Goal: Information Seeking & Learning: Learn about a topic

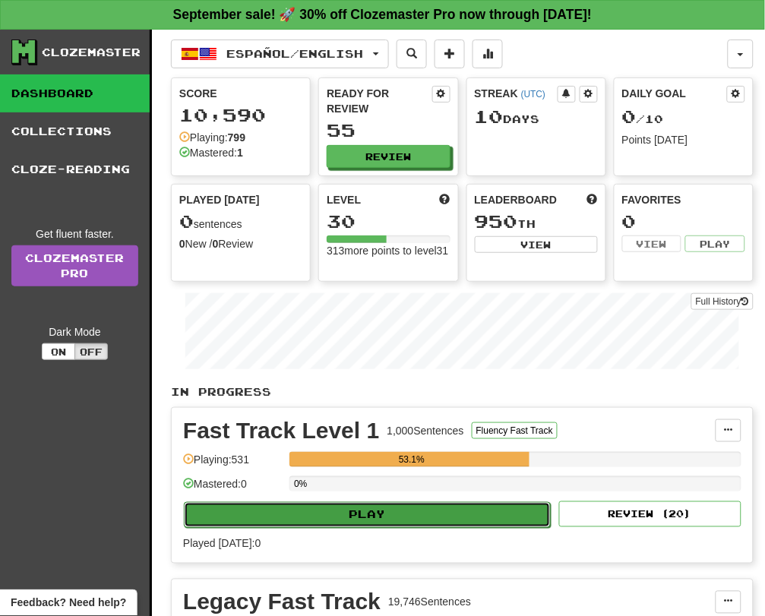
click at [384, 510] on button "Play" at bounding box center [367, 515] width 367 height 26
select select "**"
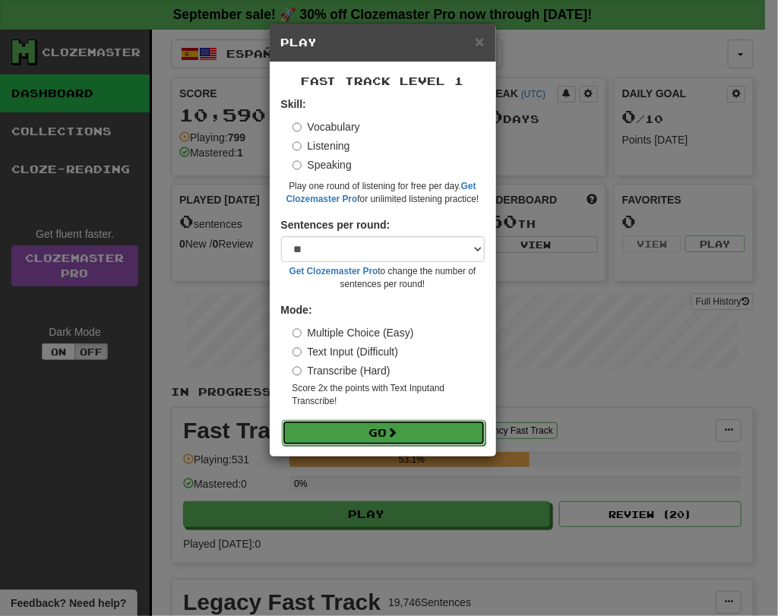
click at [315, 432] on button "Go" at bounding box center [384, 433] width 204 height 26
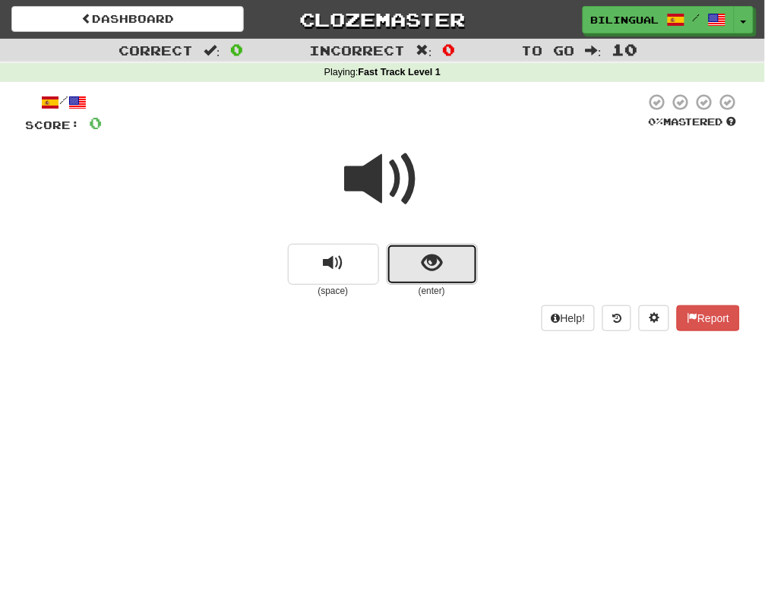
click at [441, 257] on span "show sentence" at bounding box center [432, 263] width 21 height 21
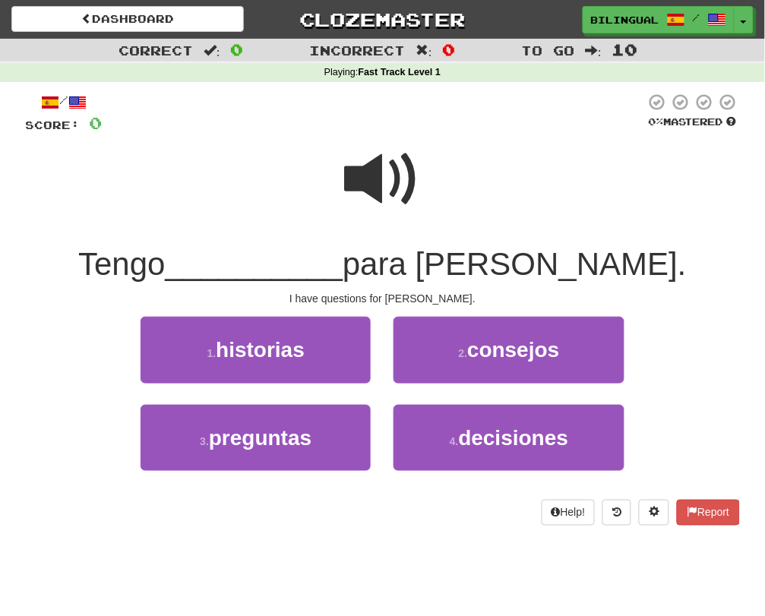
scroll to position [17, 0]
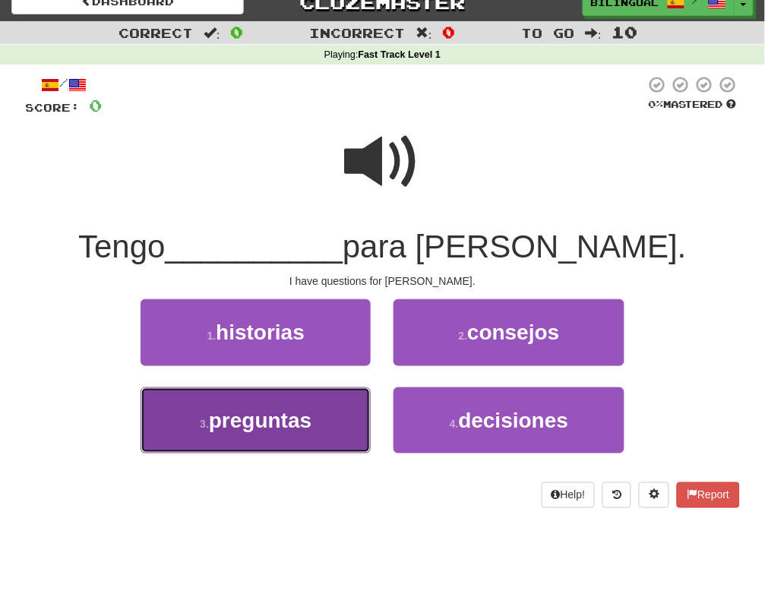
click at [330, 422] on button "3 . preguntas" at bounding box center [256, 420] width 230 height 66
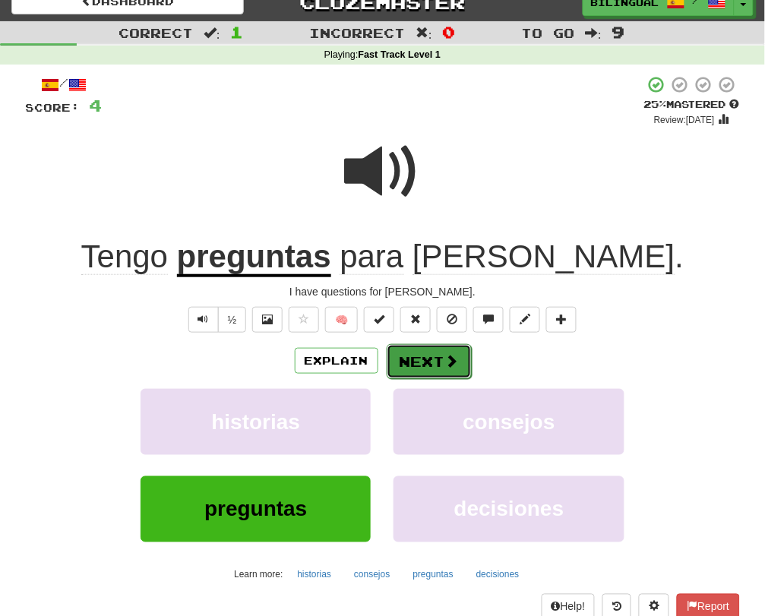
click at [425, 366] on button "Next" at bounding box center [429, 361] width 85 height 35
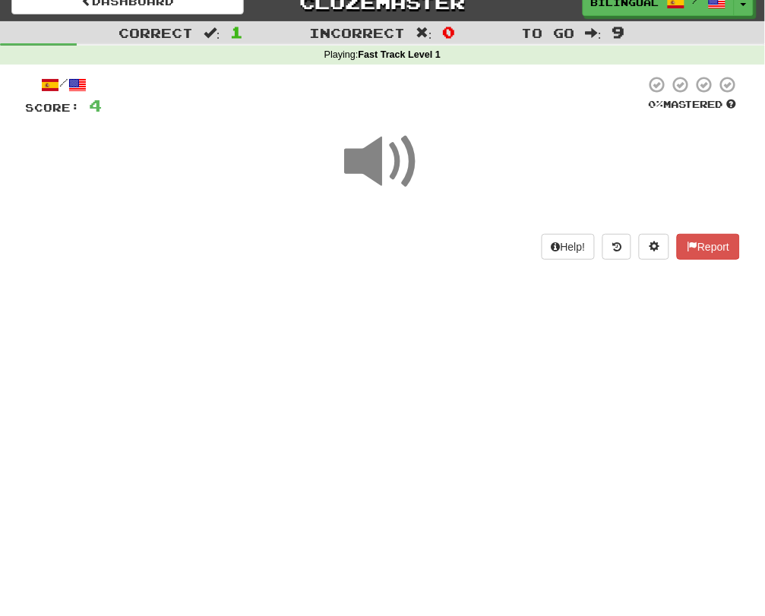
scroll to position [18, 0]
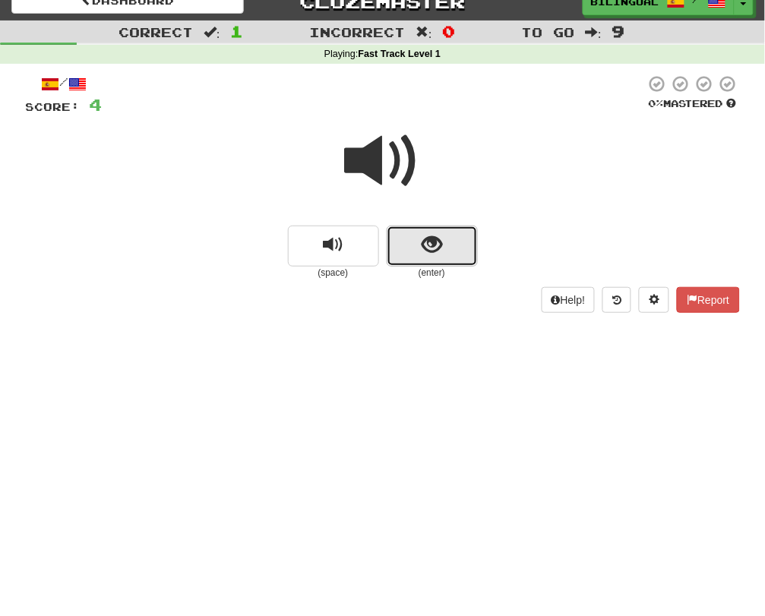
click at [409, 248] on button "show sentence" at bounding box center [432, 246] width 91 height 41
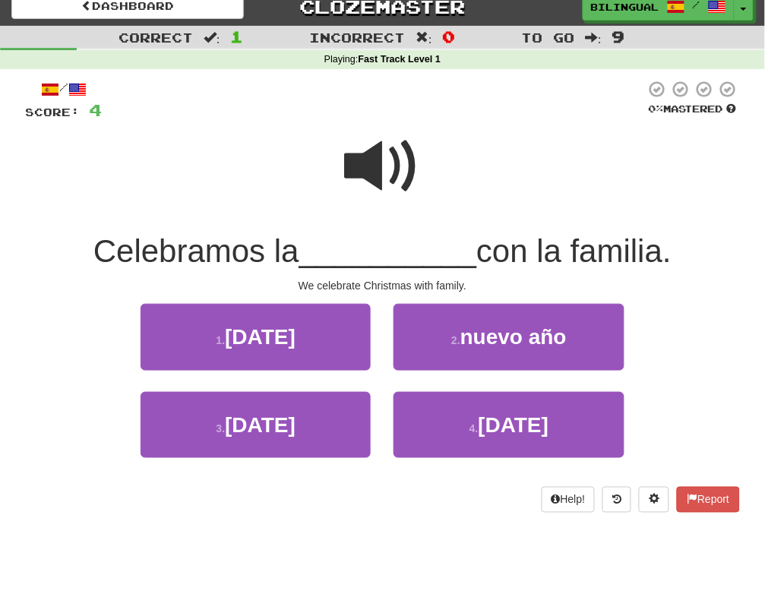
scroll to position [15, 0]
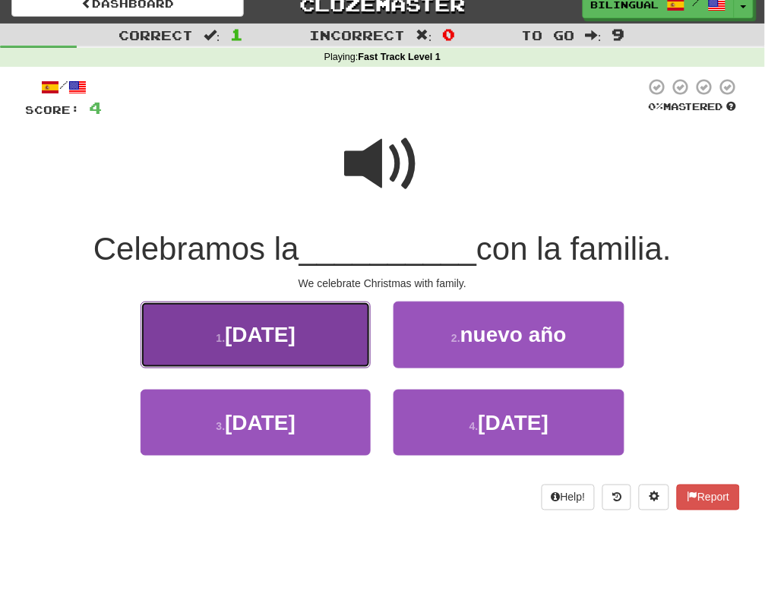
click at [285, 333] on span "navidad" at bounding box center [260, 335] width 71 height 24
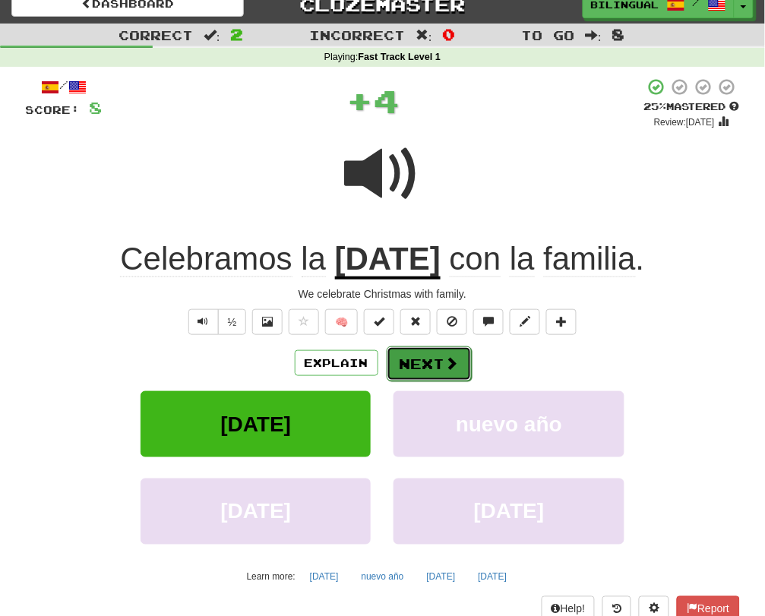
click at [431, 355] on button "Next" at bounding box center [429, 363] width 85 height 35
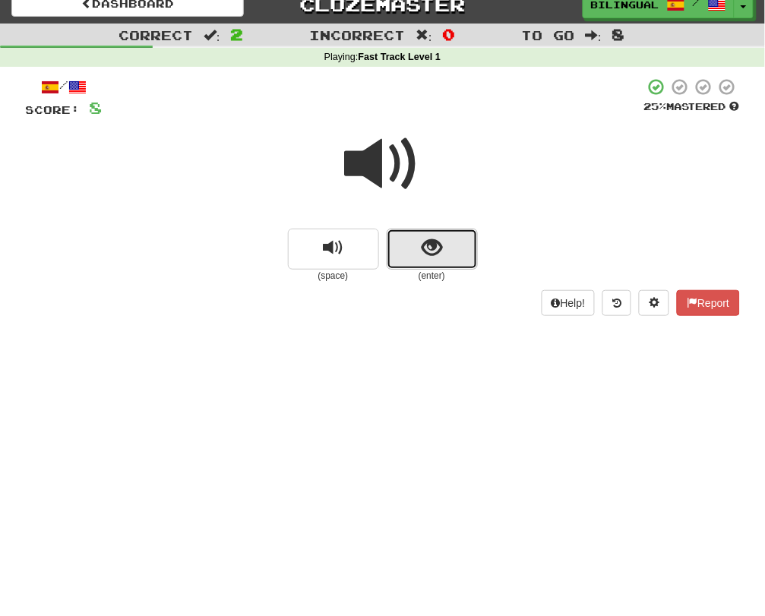
click at [436, 250] on span "show sentence" at bounding box center [432, 248] width 21 height 21
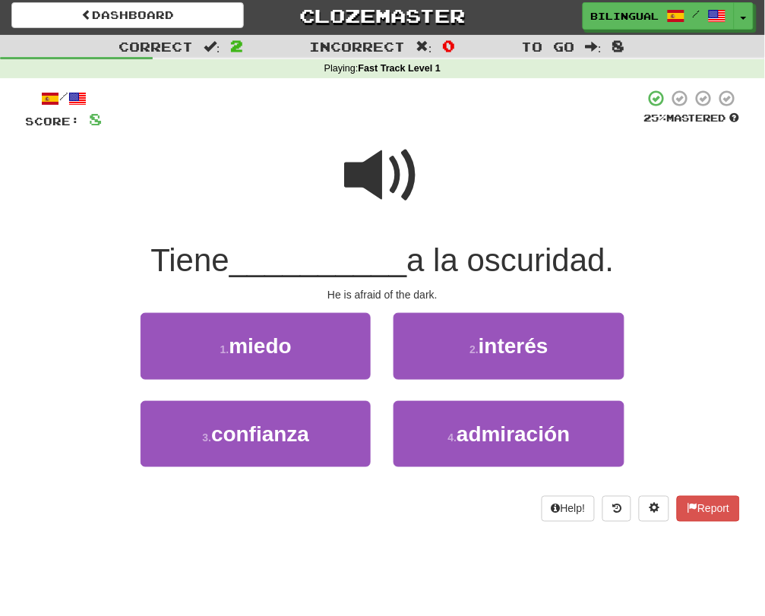
scroll to position [5, 0]
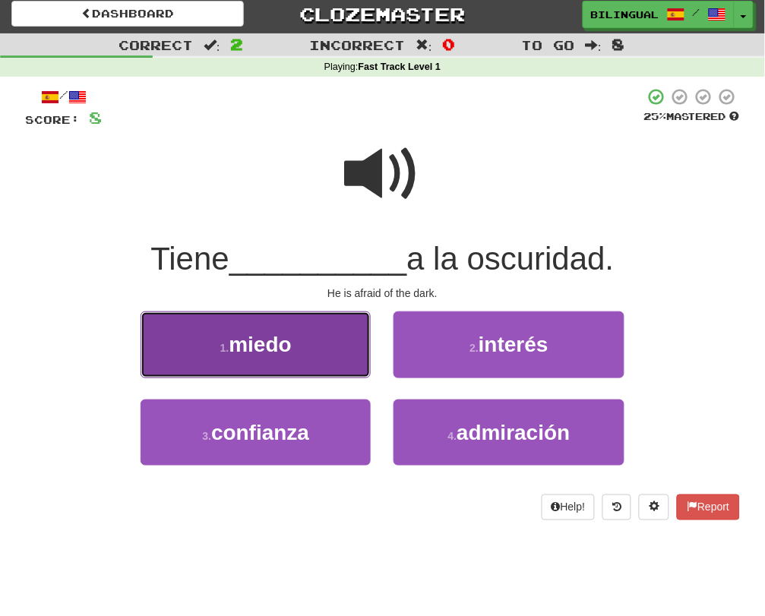
click at [239, 340] on span "miedo" at bounding box center [260, 345] width 62 height 24
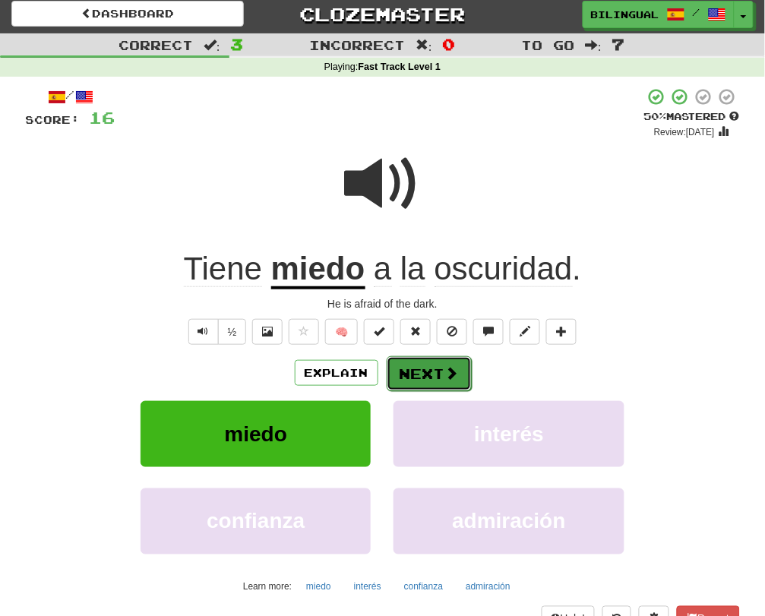
click at [435, 365] on button "Next" at bounding box center [429, 373] width 85 height 35
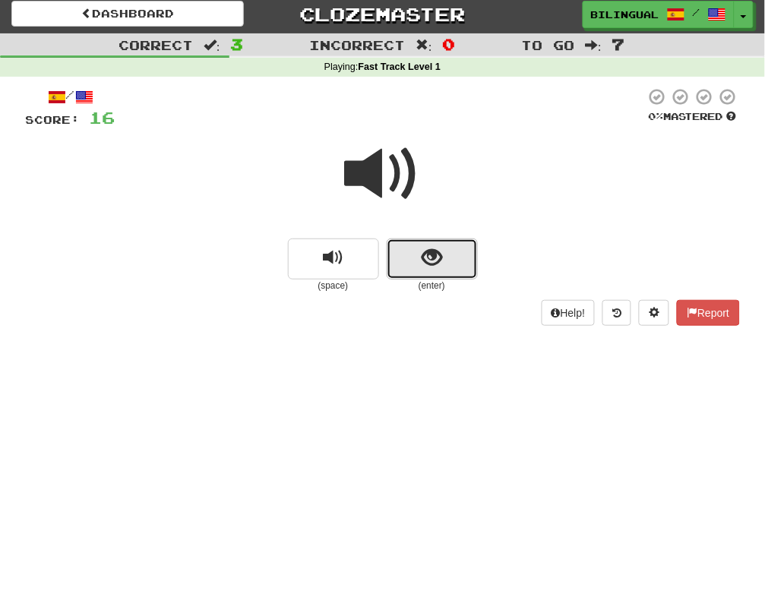
click at [432, 265] on span "show sentence" at bounding box center [432, 258] width 21 height 21
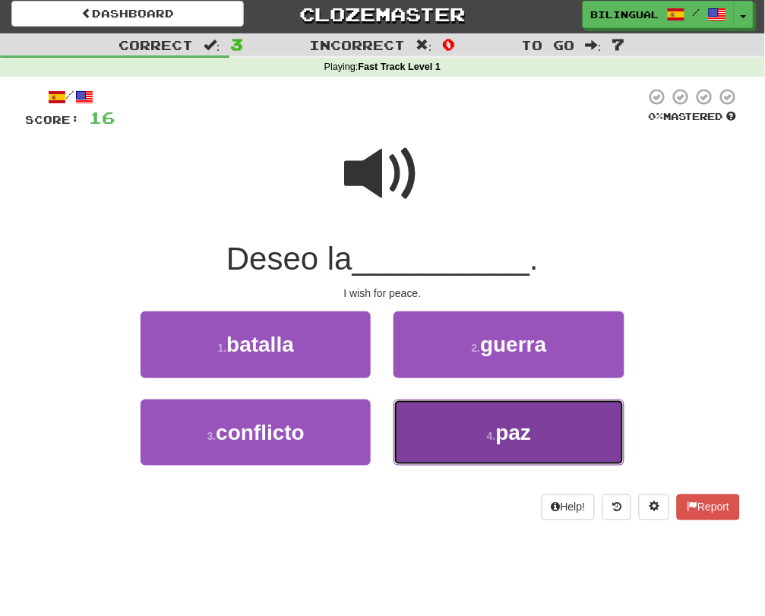
click at [469, 423] on button "4 . paz" at bounding box center [508, 432] width 230 height 66
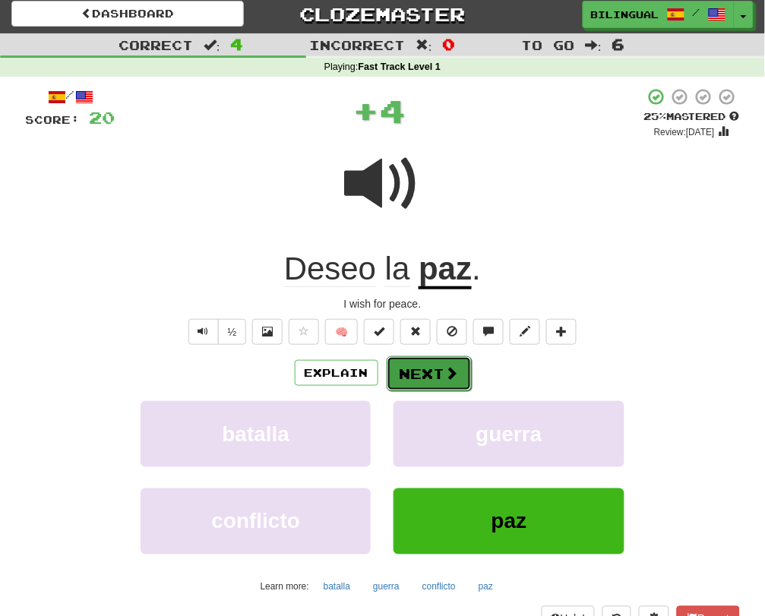
click at [437, 363] on button "Next" at bounding box center [429, 373] width 85 height 35
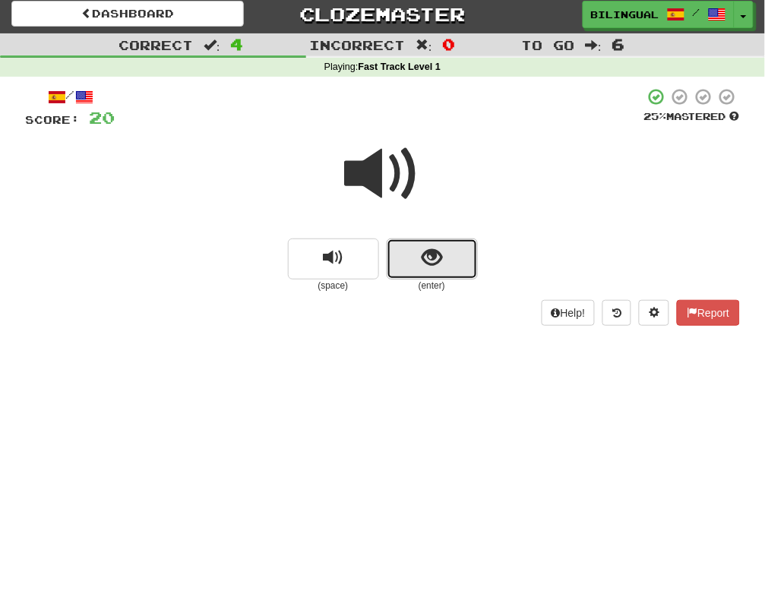
click at [409, 257] on button "show sentence" at bounding box center [432, 258] width 91 height 41
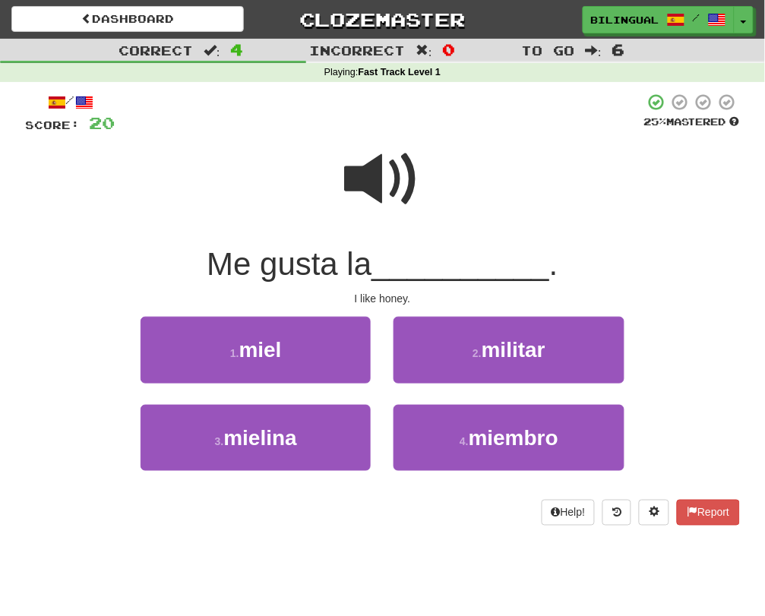
scroll to position [1, 0]
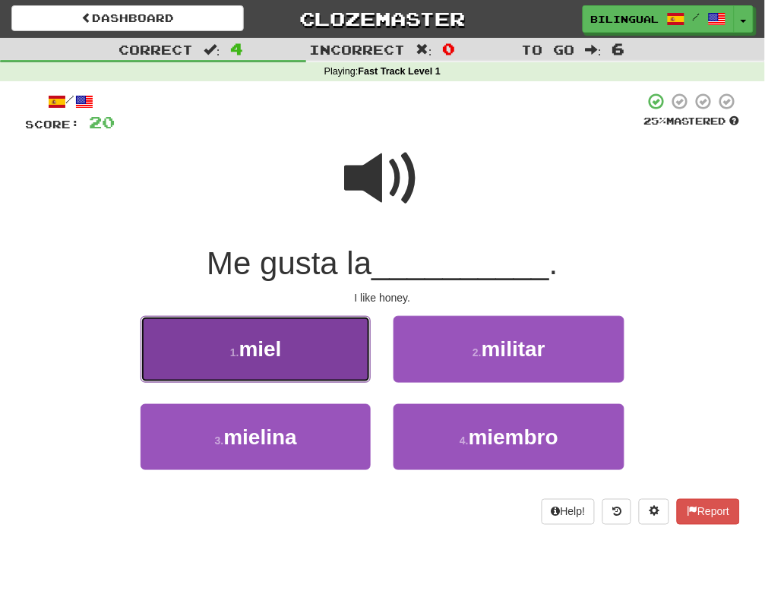
click at [295, 334] on button "1 . miel" at bounding box center [256, 349] width 230 height 66
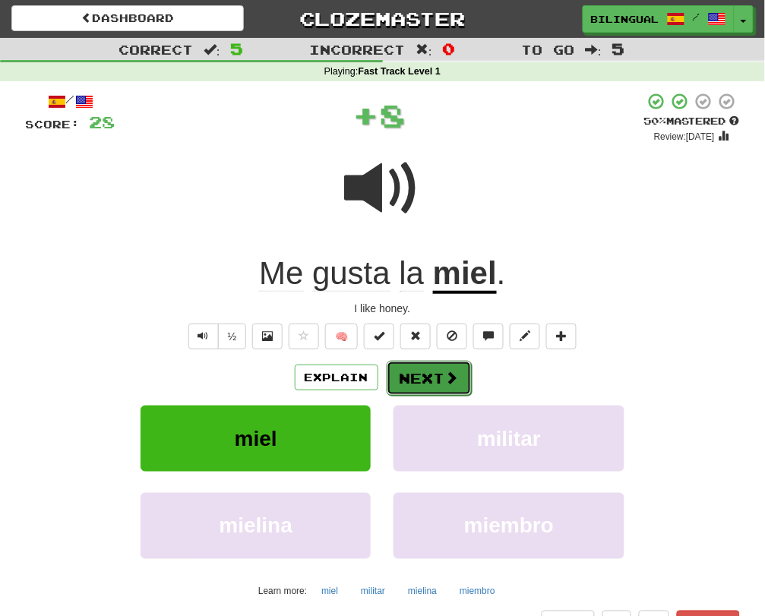
click at [406, 369] on button "Next" at bounding box center [429, 378] width 85 height 35
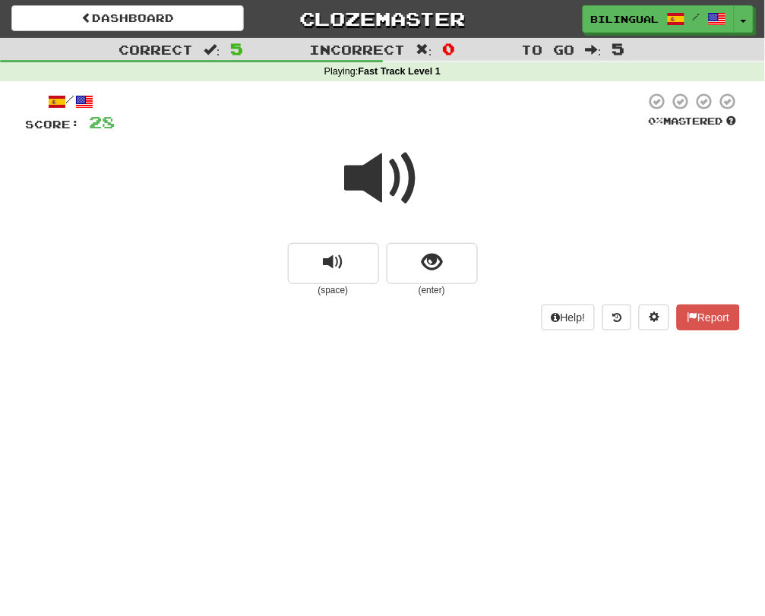
click at [366, 184] on span at bounding box center [383, 179] width 76 height 76
click at [435, 258] on span "show sentence" at bounding box center [432, 262] width 21 height 21
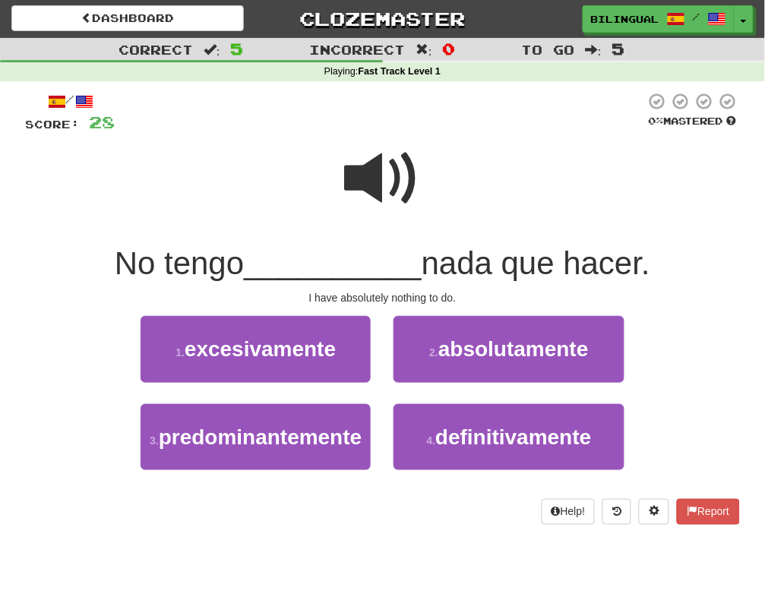
click at [363, 181] on span at bounding box center [383, 179] width 76 height 76
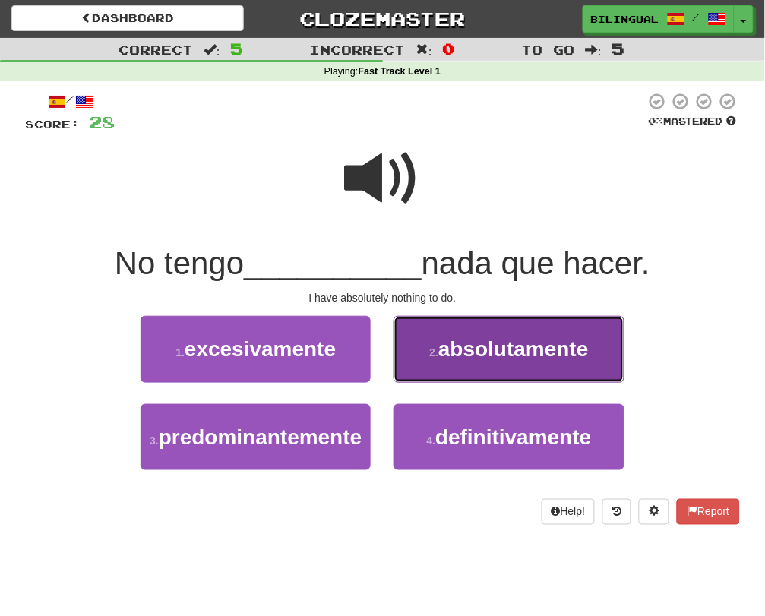
click at [445, 354] on span "absolutamente" at bounding box center [513, 349] width 150 height 24
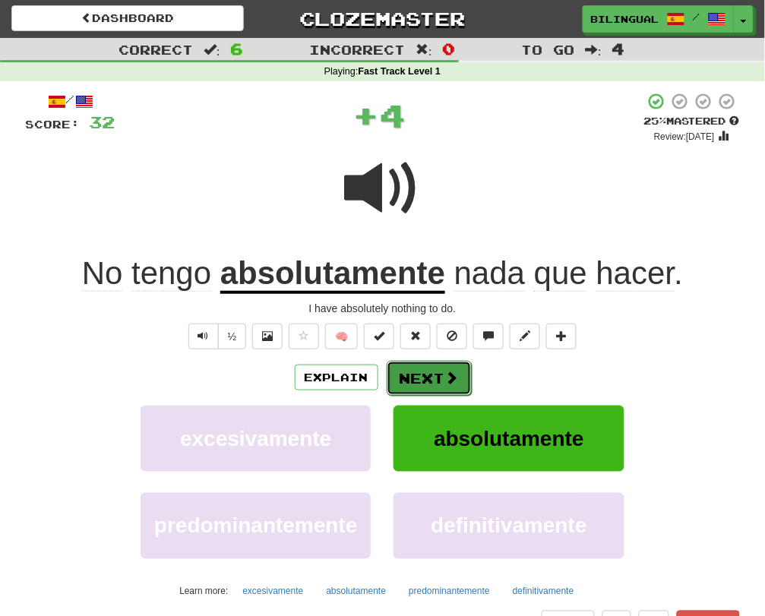
click at [422, 378] on button "Next" at bounding box center [429, 378] width 85 height 35
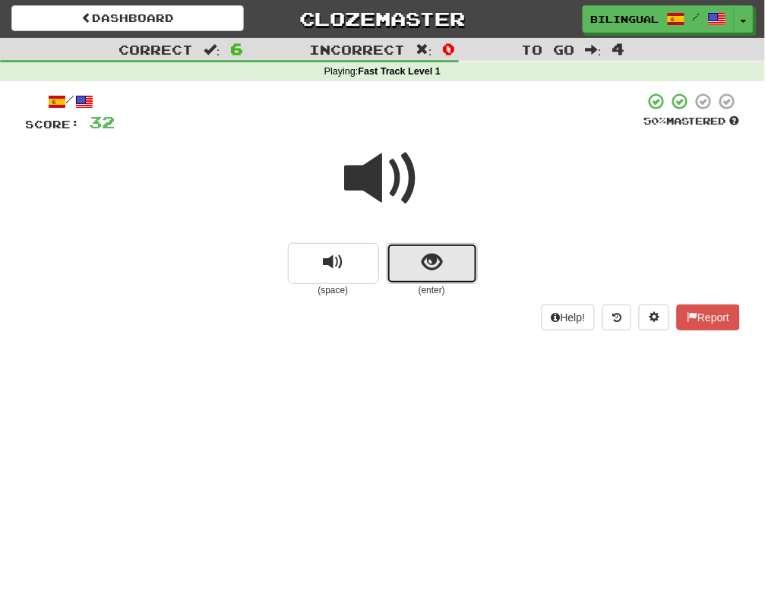
click at [416, 269] on button "show sentence" at bounding box center [432, 263] width 91 height 41
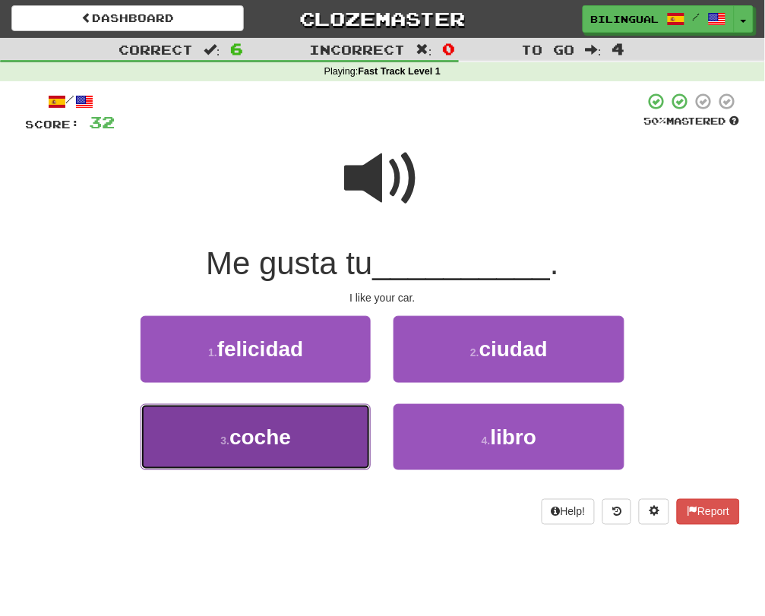
click at [320, 427] on button "3 . coche" at bounding box center [256, 437] width 230 height 66
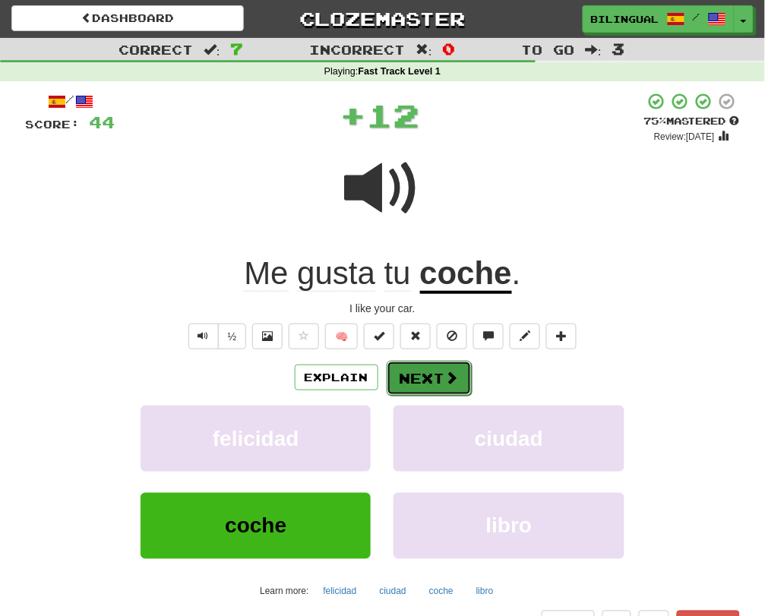
click at [427, 372] on button "Next" at bounding box center [429, 378] width 85 height 35
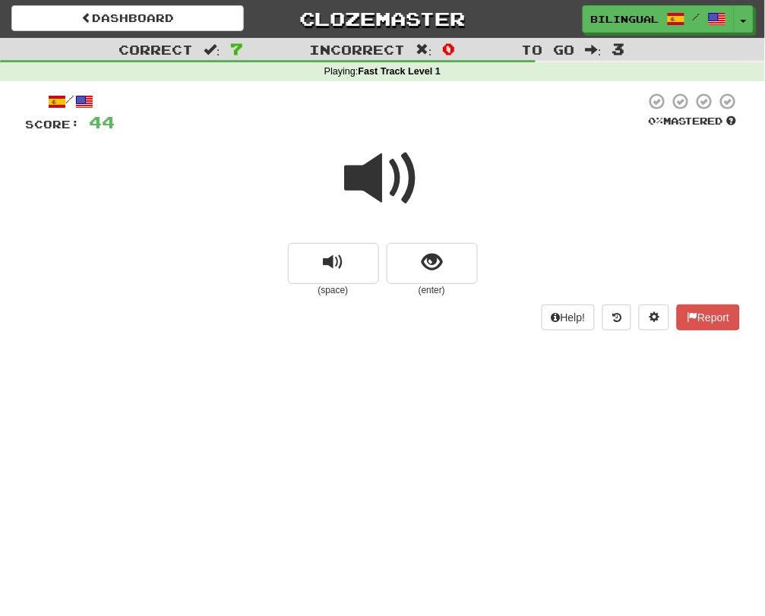
click at [377, 182] on span at bounding box center [383, 179] width 76 height 76
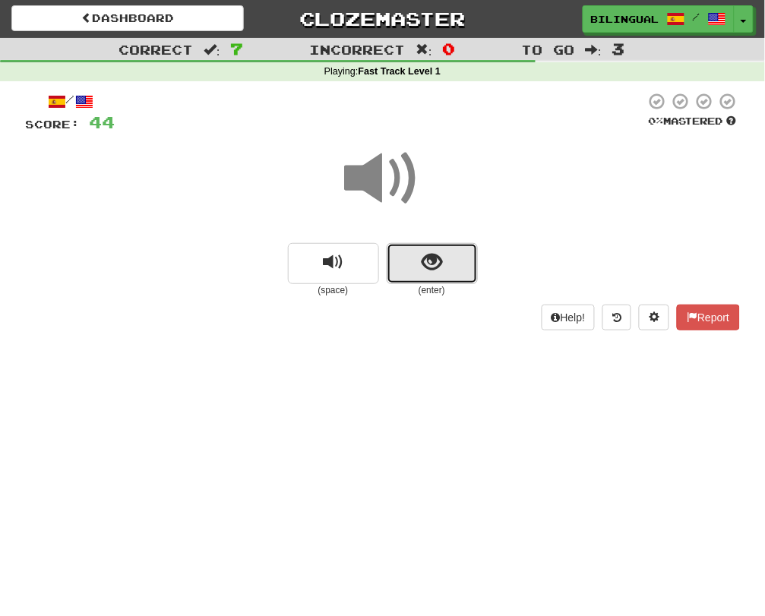
click at [415, 261] on button "show sentence" at bounding box center [432, 263] width 91 height 41
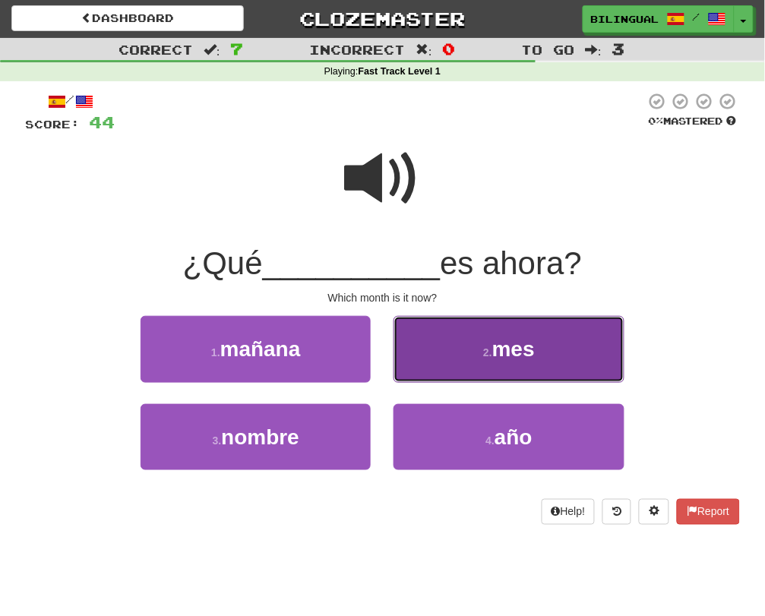
click at [460, 339] on button "2 . mes" at bounding box center [508, 349] width 230 height 66
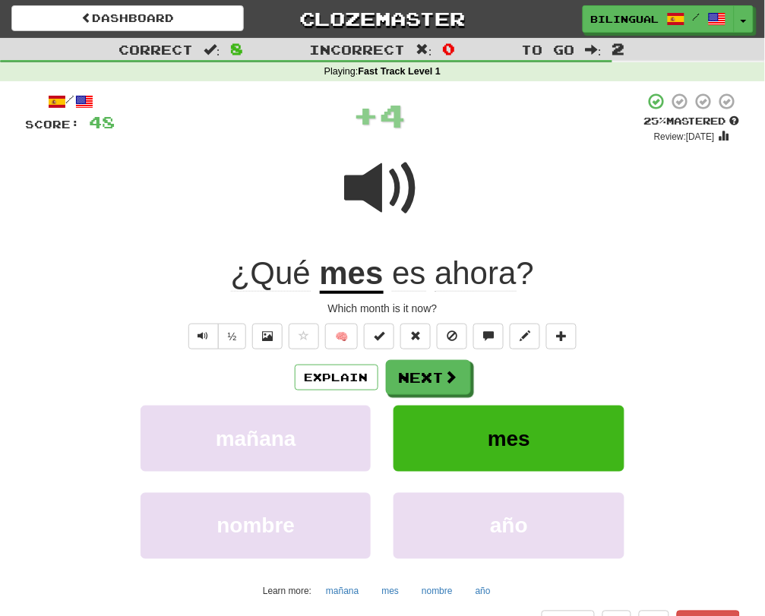
click at [379, 184] on span at bounding box center [383, 188] width 76 height 76
click at [414, 367] on button "Next" at bounding box center [429, 378] width 85 height 35
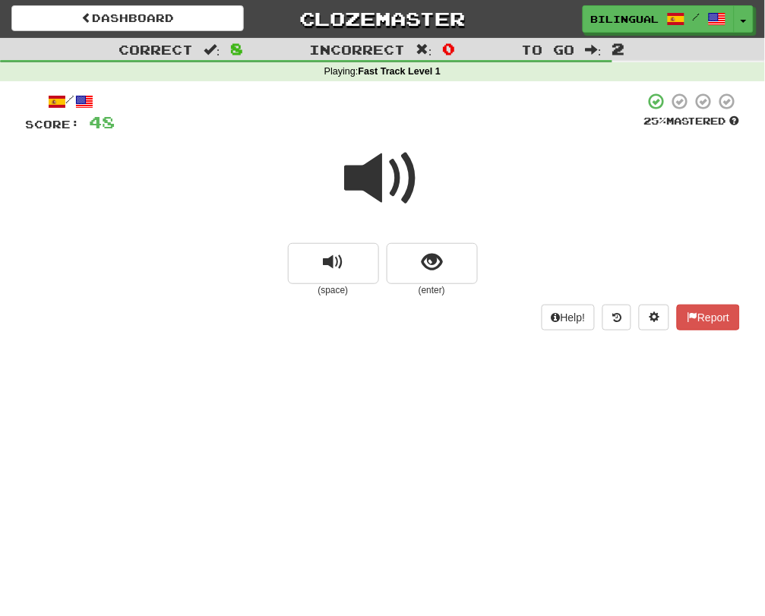
click at [368, 178] on span at bounding box center [383, 179] width 76 height 76
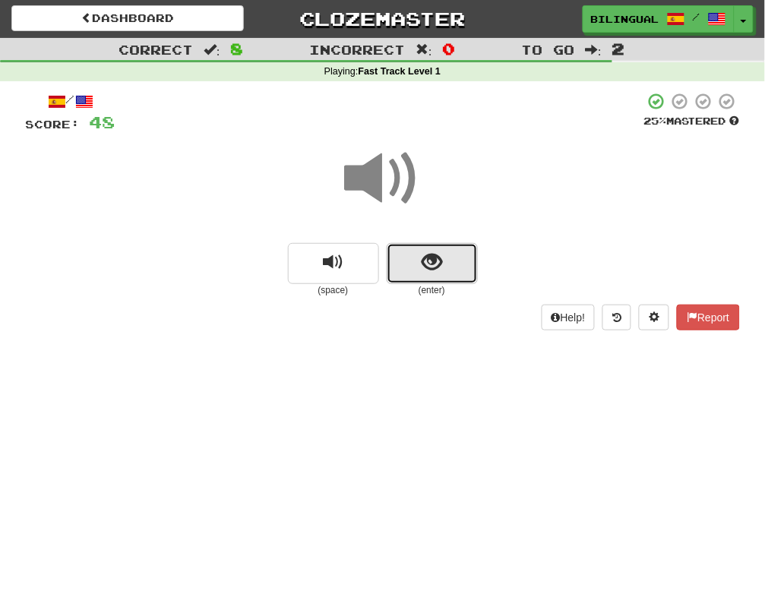
click at [428, 272] on span "show sentence" at bounding box center [432, 262] width 21 height 21
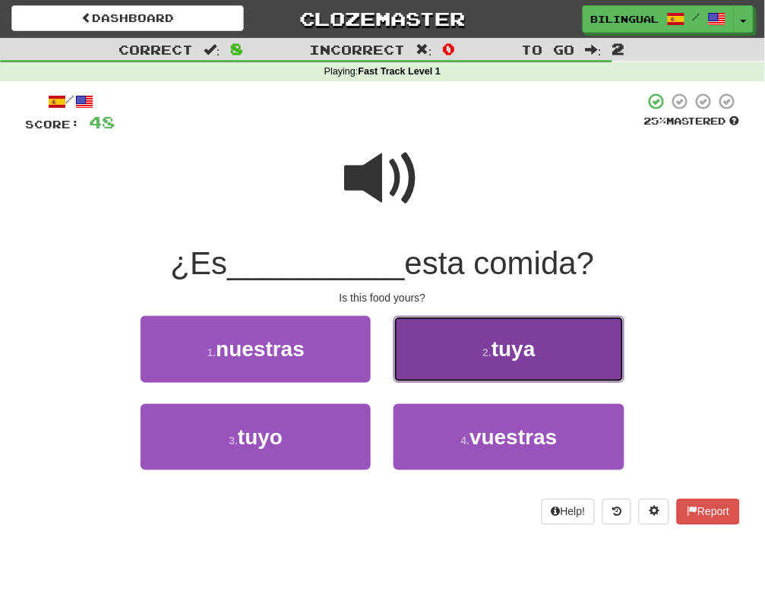
click at [457, 347] on button "2 . tuya" at bounding box center [508, 349] width 230 height 66
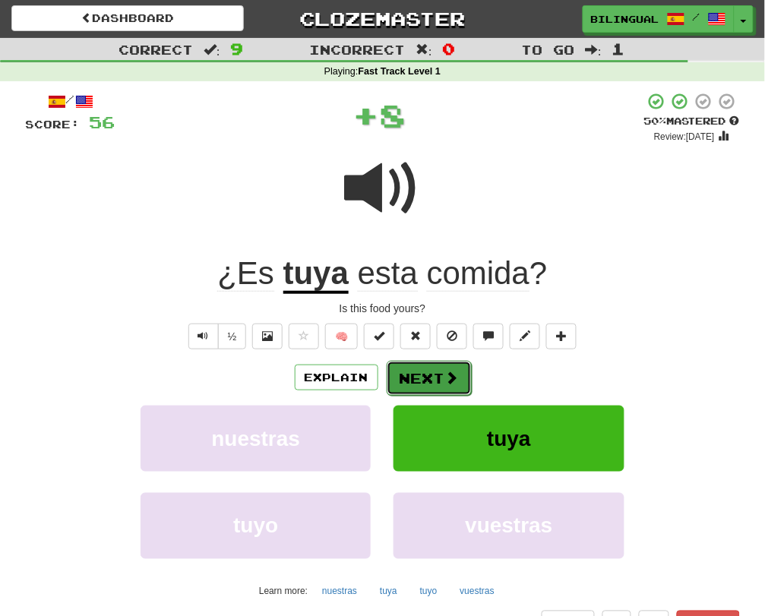
click at [431, 373] on button "Next" at bounding box center [429, 378] width 85 height 35
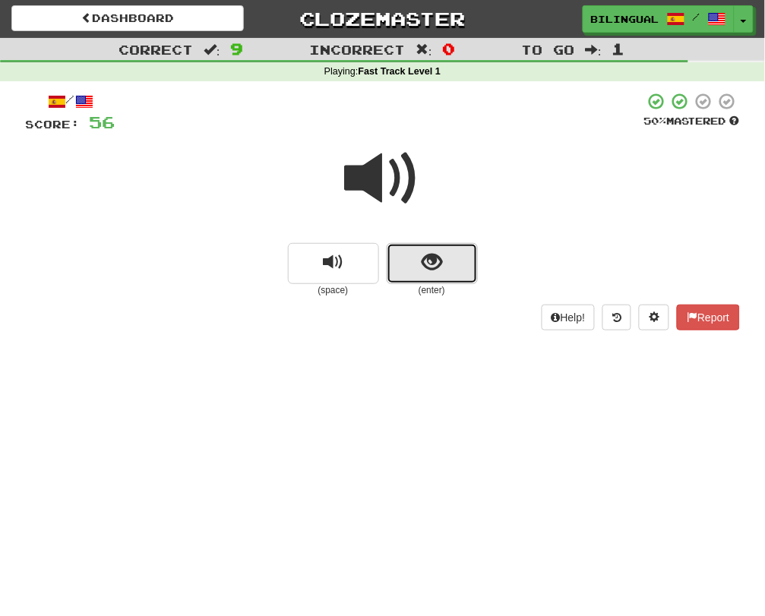
click at [423, 261] on span "show sentence" at bounding box center [432, 262] width 21 height 21
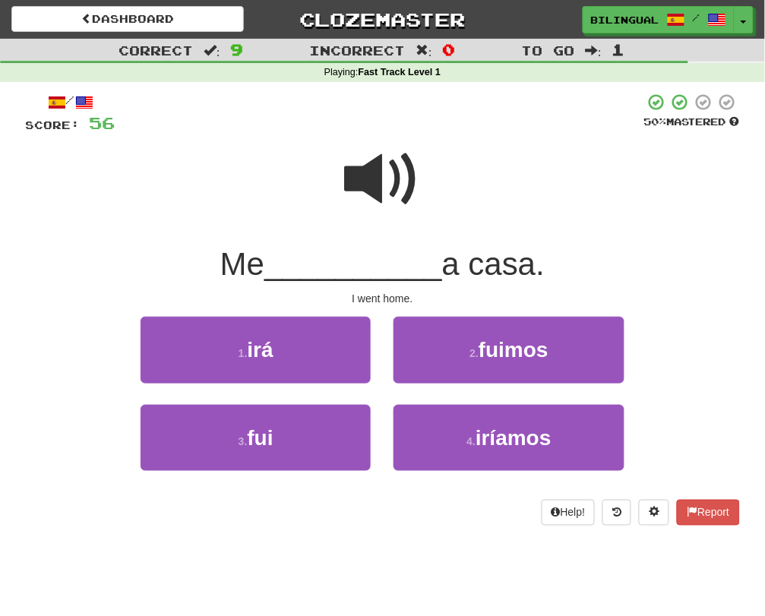
scroll to position [5, 0]
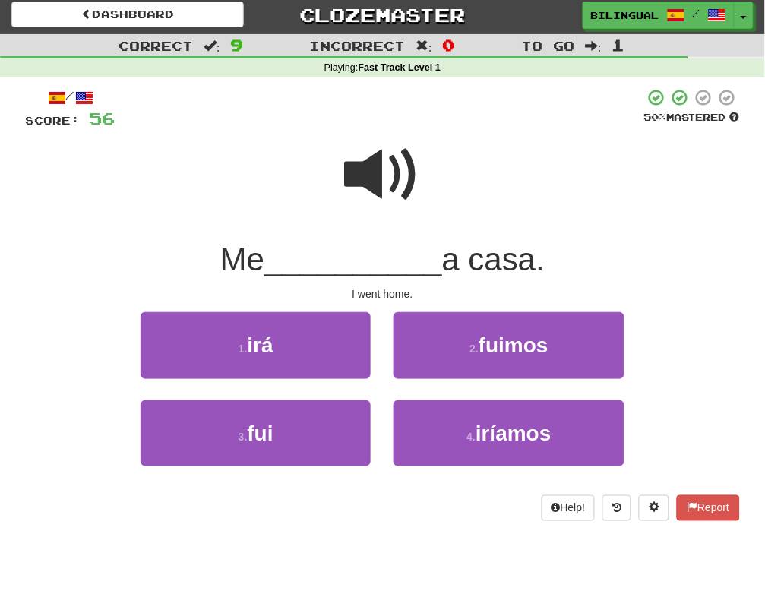
click at [387, 178] on span at bounding box center [383, 175] width 76 height 76
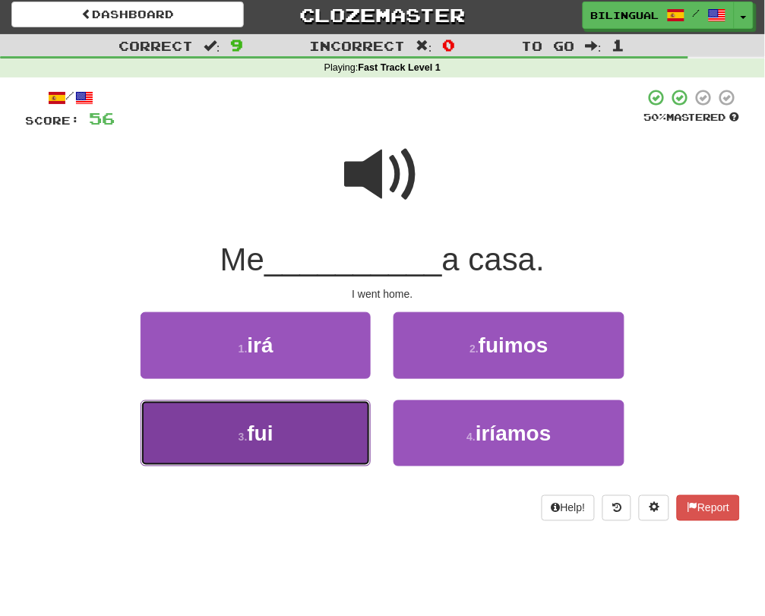
click at [290, 435] on button "3 . fui" at bounding box center [256, 433] width 230 height 66
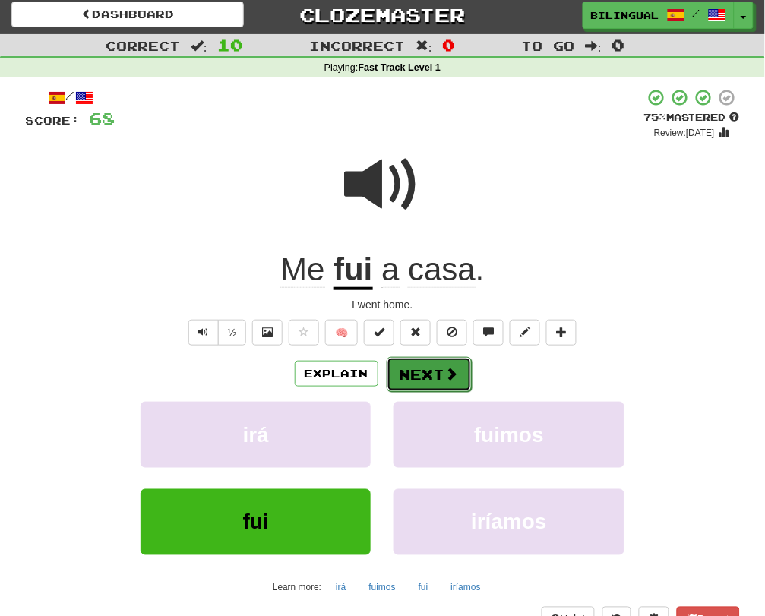
click at [422, 384] on button "Next" at bounding box center [429, 374] width 85 height 35
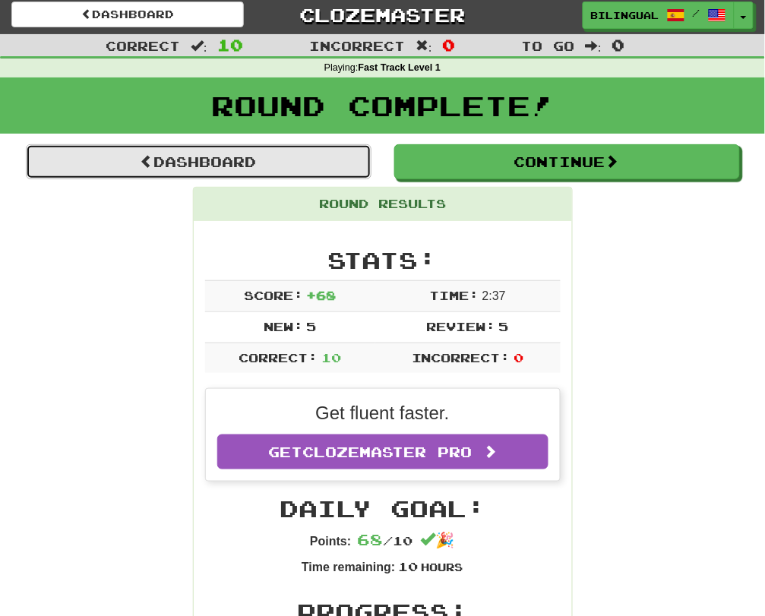
click at [308, 172] on link "Dashboard" at bounding box center [199, 161] width 346 height 35
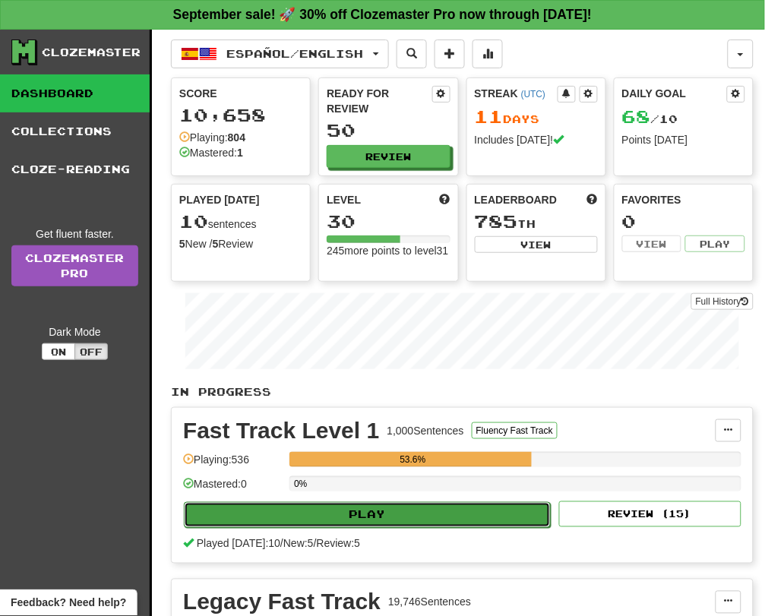
click at [330, 515] on button "Play" at bounding box center [367, 515] width 367 height 26
select select "**"
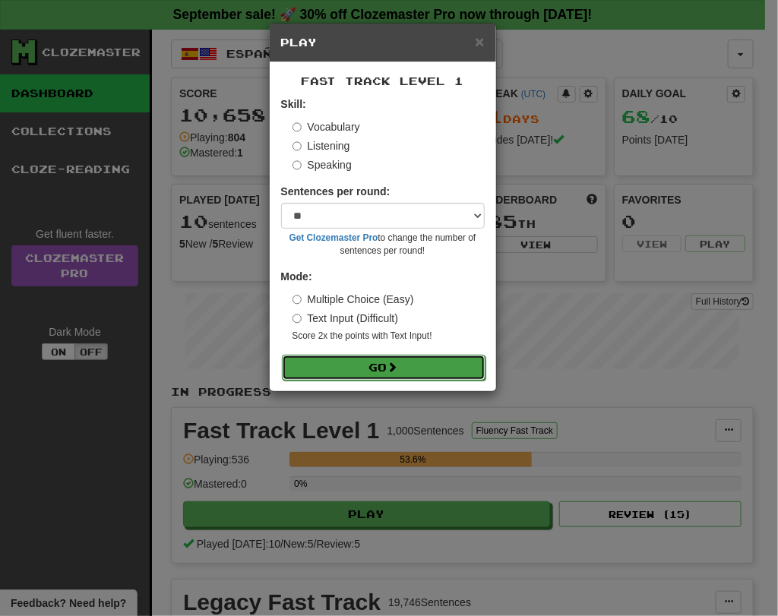
click at [369, 361] on button "Go" at bounding box center [384, 368] width 204 height 26
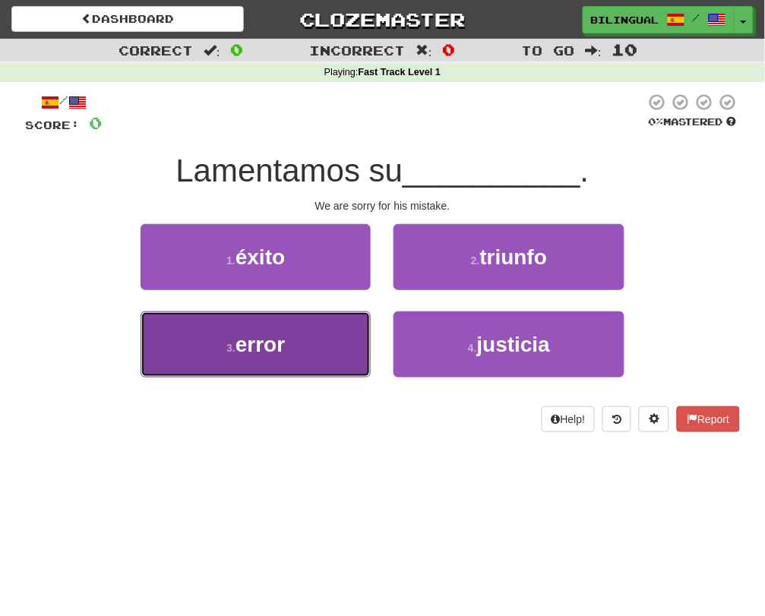
click at [327, 327] on button "3 . error" at bounding box center [256, 344] width 230 height 66
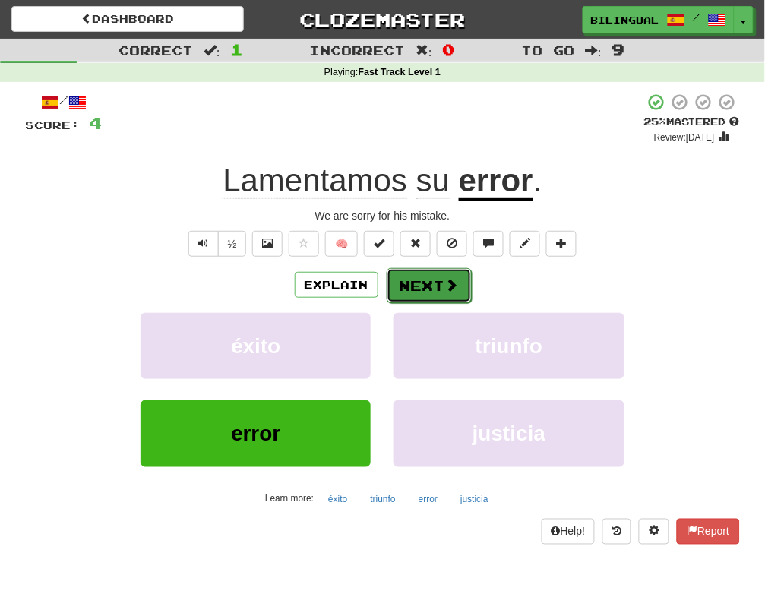
click at [420, 287] on button "Next" at bounding box center [429, 285] width 85 height 35
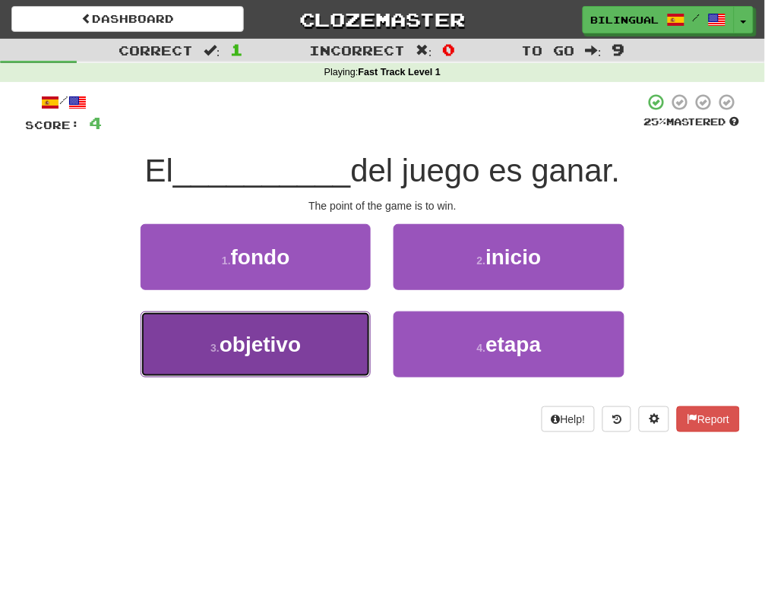
click at [288, 339] on span "objetivo" at bounding box center [259, 345] width 81 height 24
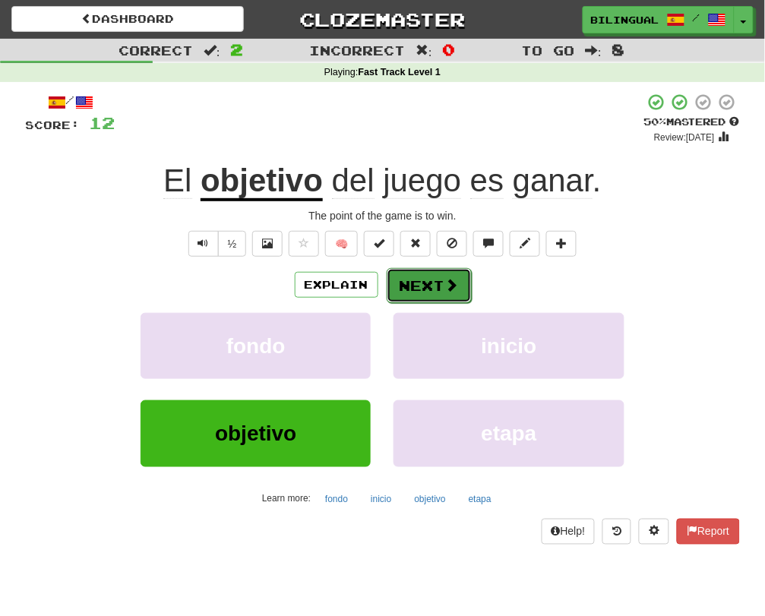
click at [400, 285] on button "Next" at bounding box center [429, 285] width 85 height 35
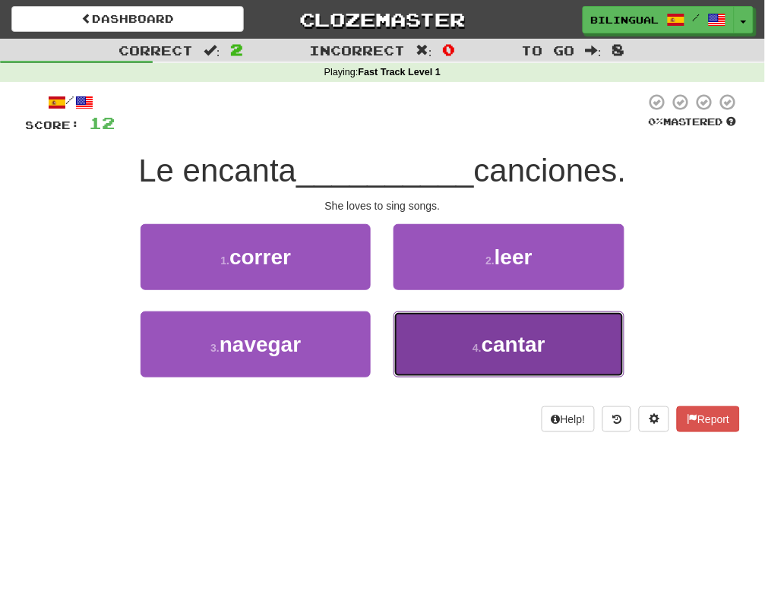
click at [507, 349] on span "cantar" at bounding box center [514, 345] width 64 height 24
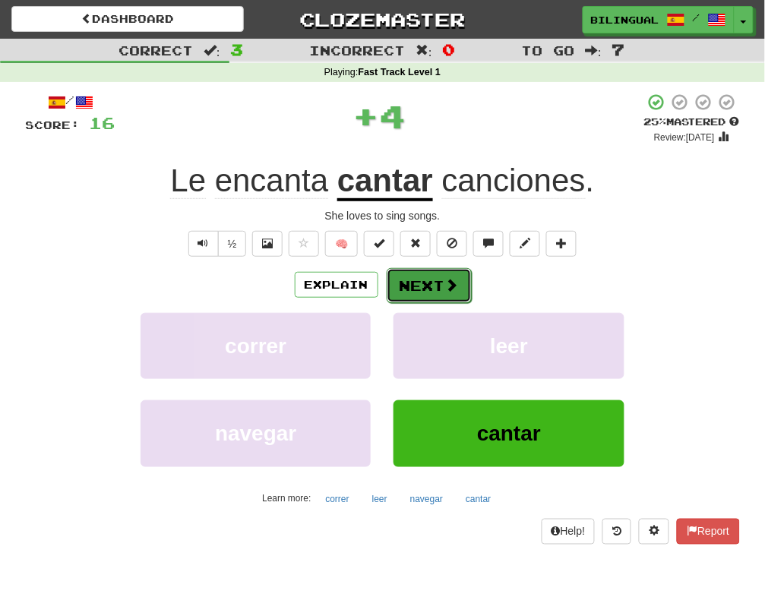
click at [449, 282] on span at bounding box center [452, 285] width 14 height 14
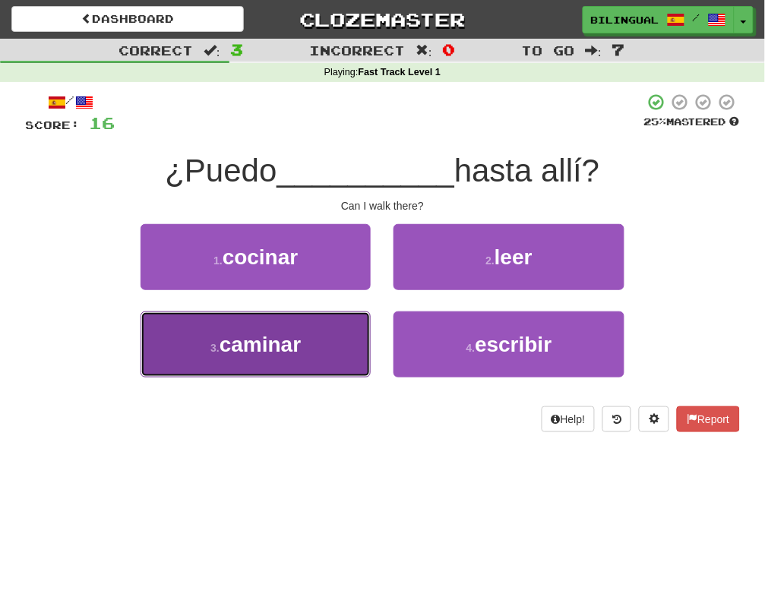
click at [340, 341] on button "3 . caminar" at bounding box center [256, 344] width 230 height 66
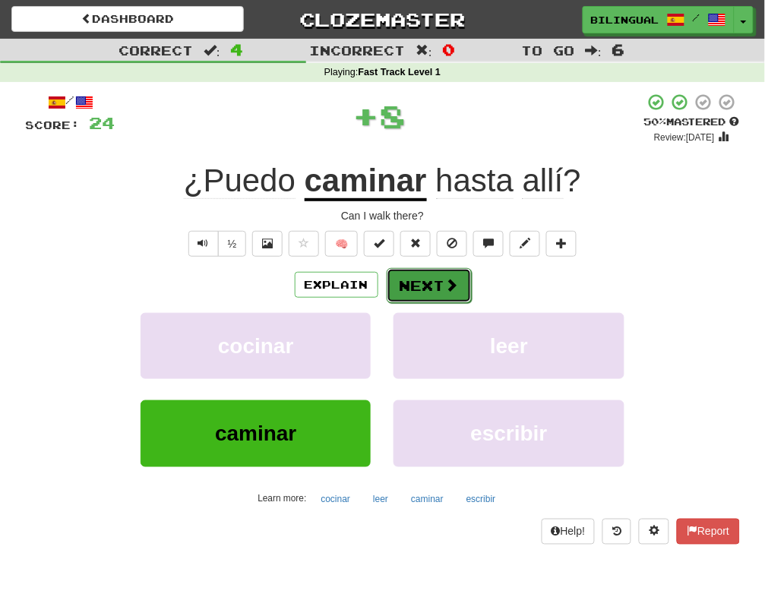
click at [425, 285] on button "Next" at bounding box center [429, 285] width 85 height 35
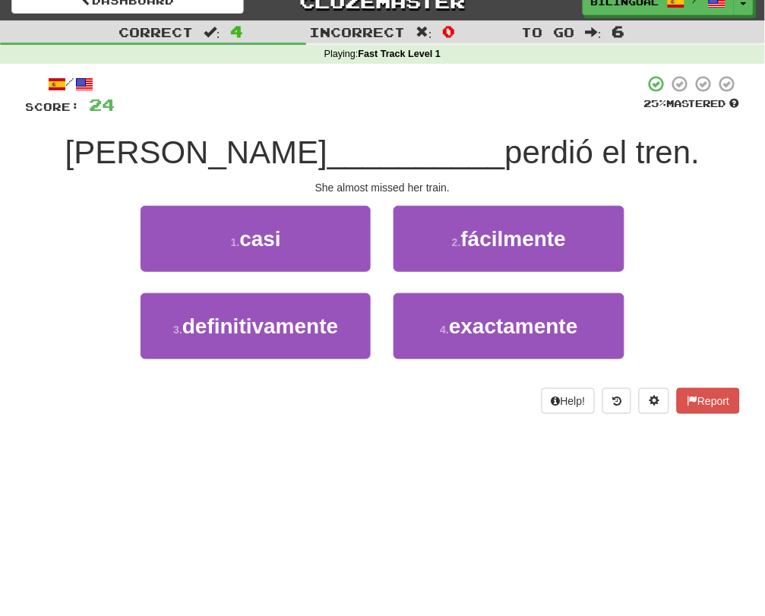
scroll to position [20, 0]
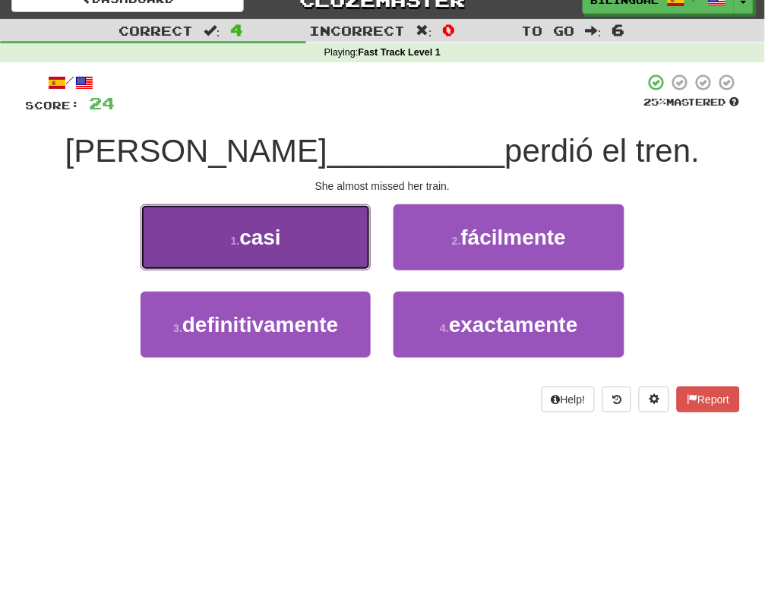
click at [325, 230] on button "1 . casi" at bounding box center [256, 237] width 230 height 66
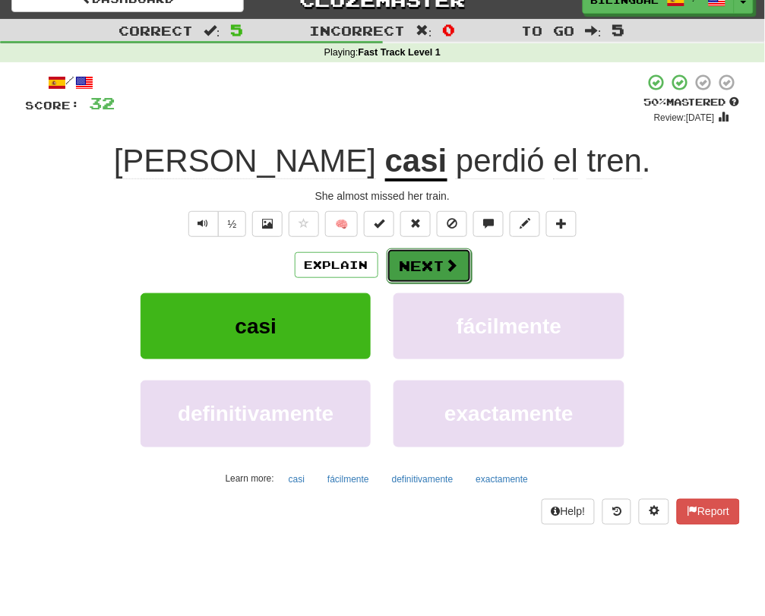
click at [445, 266] on span at bounding box center [452, 265] width 14 height 14
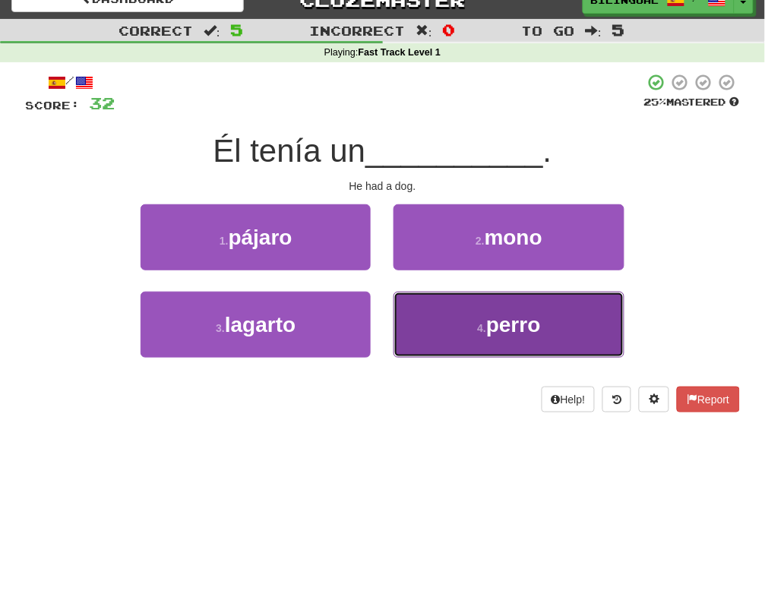
click at [469, 311] on button "4 . perro" at bounding box center [508, 325] width 230 height 66
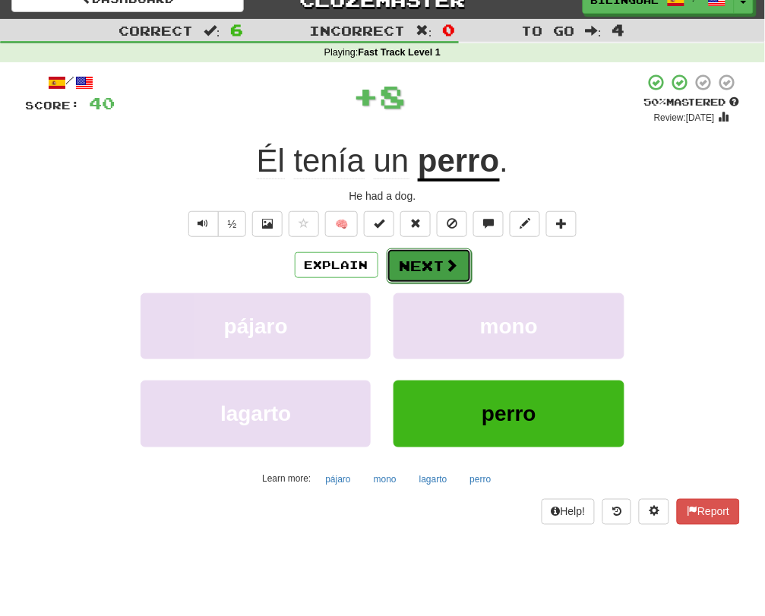
click at [428, 260] on button "Next" at bounding box center [429, 265] width 85 height 35
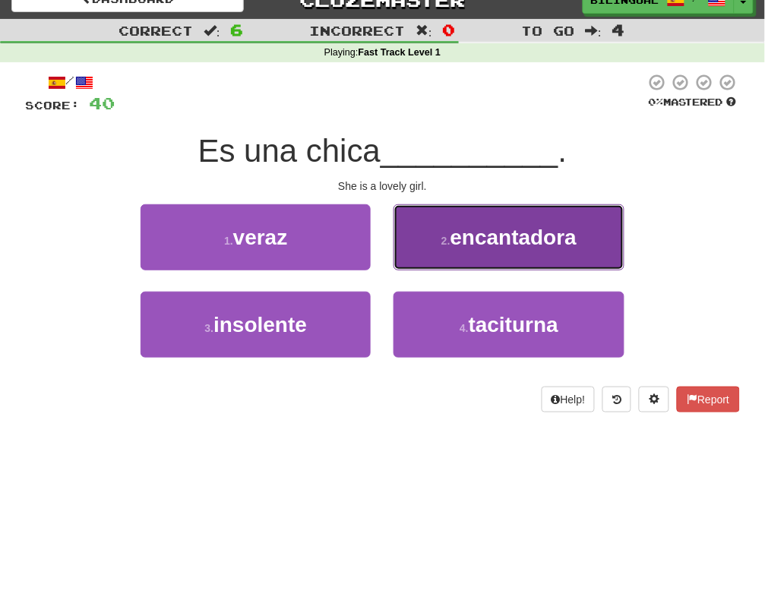
click at [475, 240] on span "encantadora" at bounding box center [513, 238] width 127 height 24
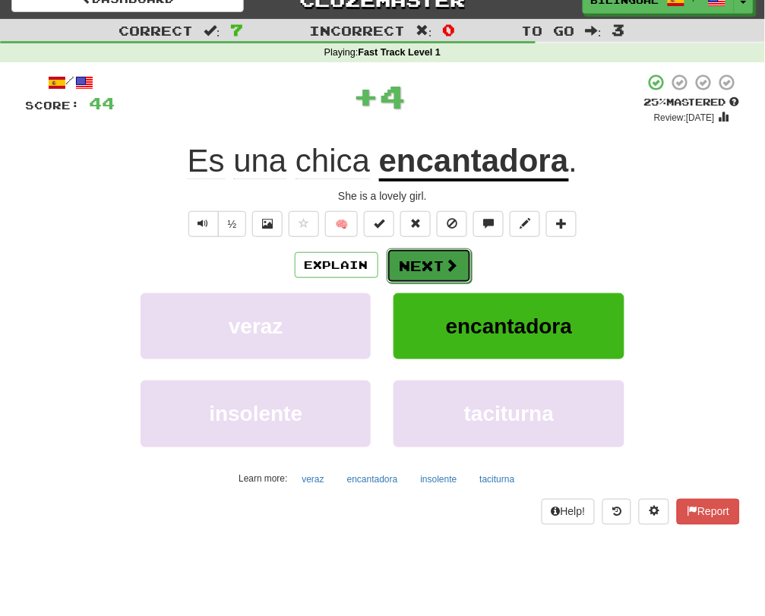
click at [435, 265] on button "Next" at bounding box center [429, 265] width 85 height 35
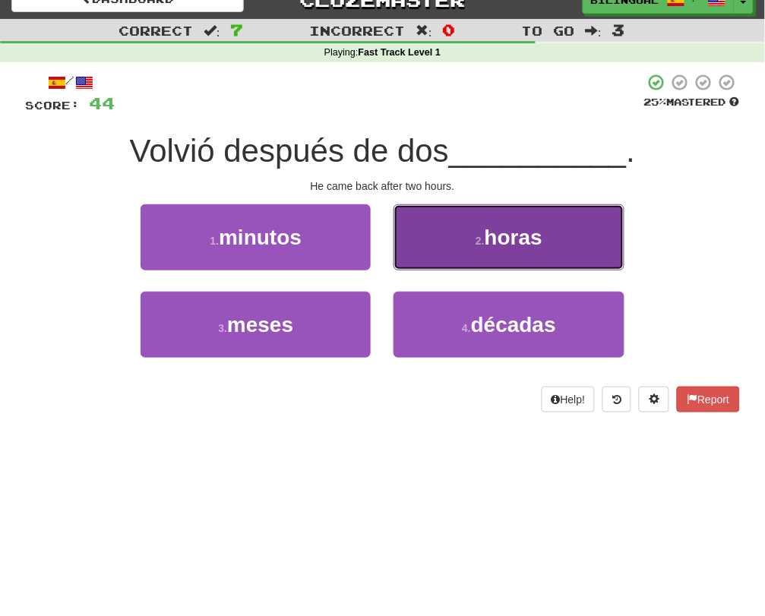
click at [434, 245] on button "2 . horas" at bounding box center [508, 237] width 230 height 66
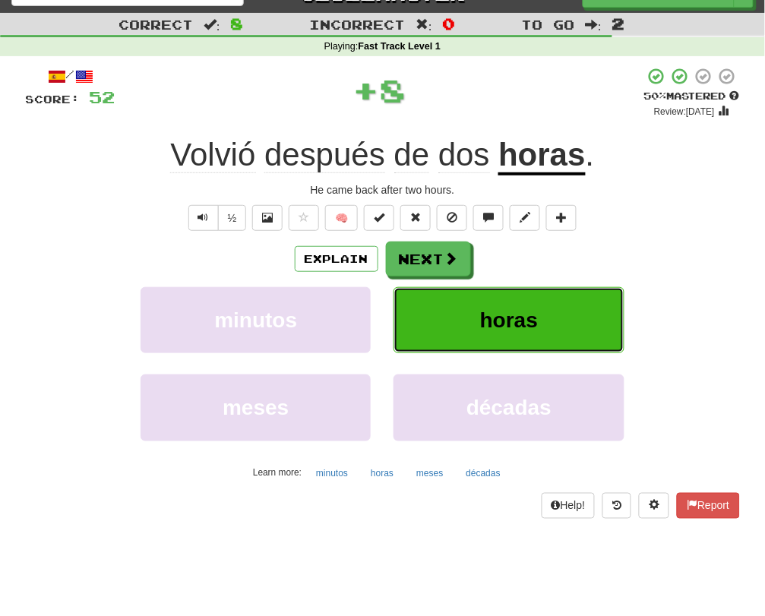
scroll to position [27, 0]
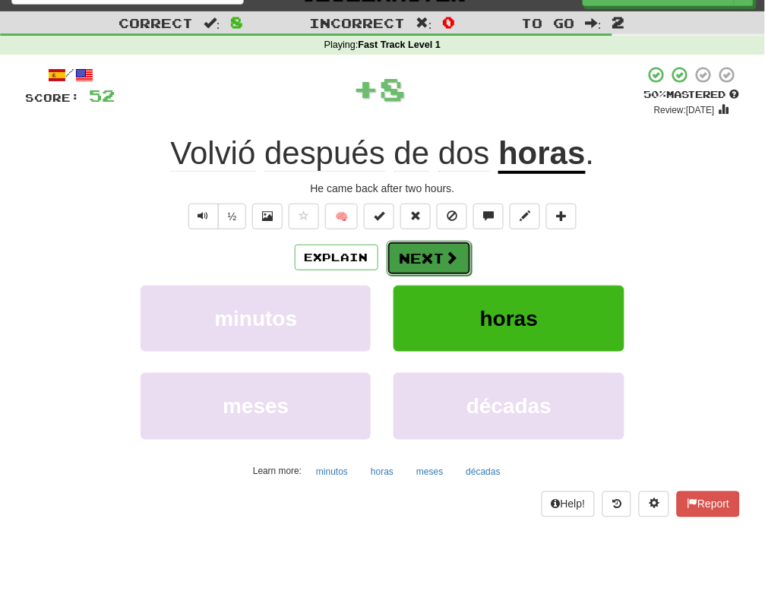
click at [430, 253] on button "Next" at bounding box center [429, 258] width 85 height 35
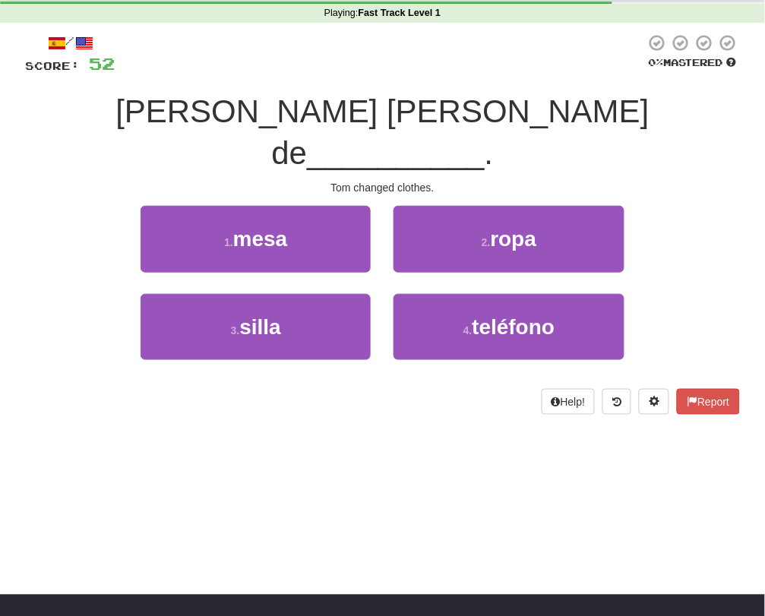
scroll to position [62, 0]
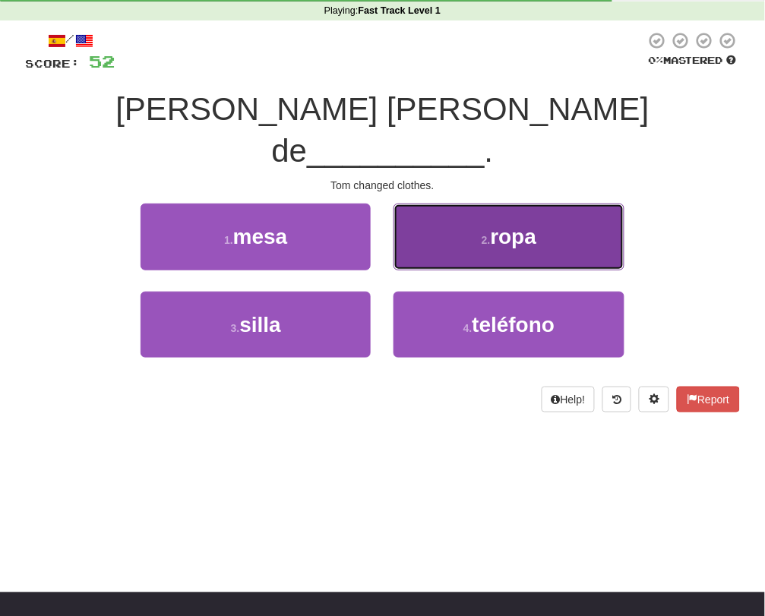
click at [523, 207] on button "2 . ropa" at bounding box center [508, 237] width 230 height 66
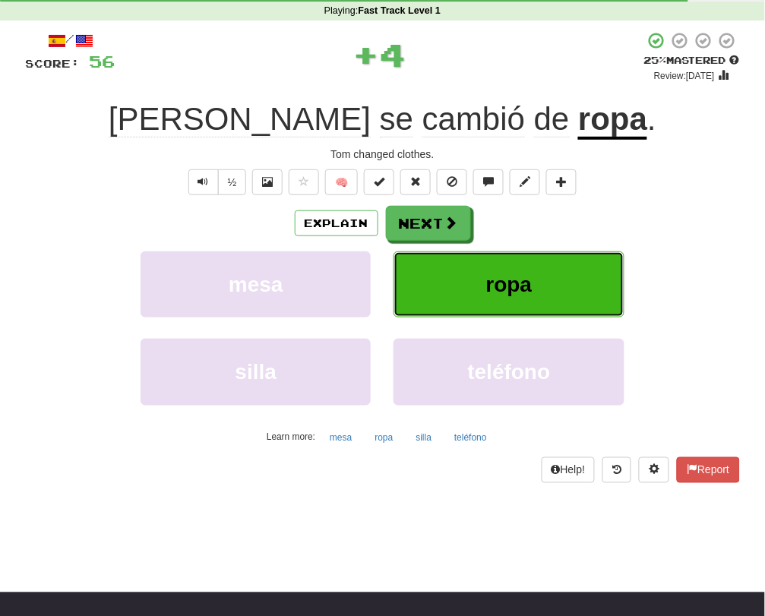
click at [507, 296] on span "ropa" at bounding box center [509, 285] width 46 height 24
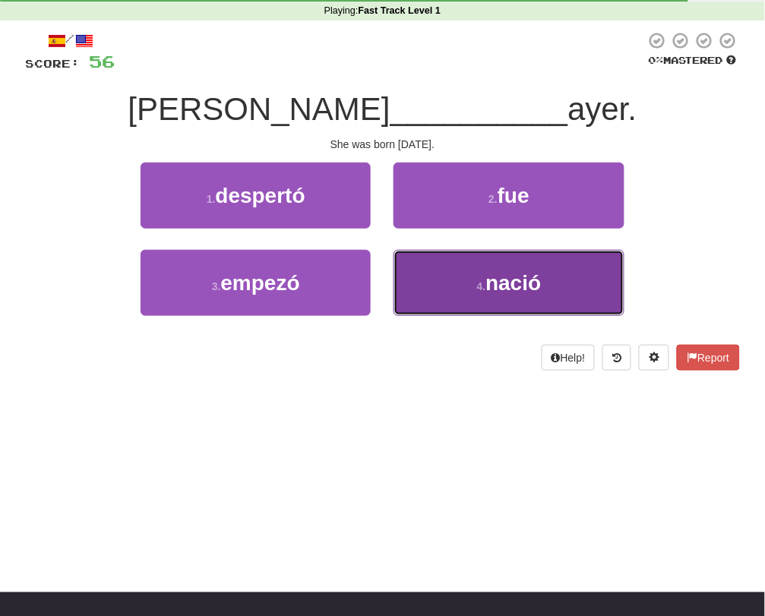
click at [471, 278] on button "4 . nació" at bounding box center [508, 283] width 230 height 66
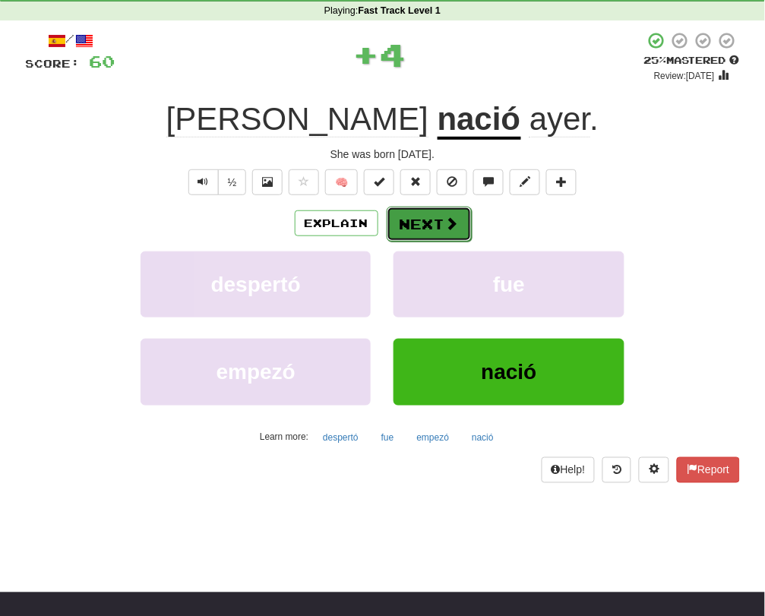
click at [447, 228] on span at bounding box center [452, 223] width 14 height 14
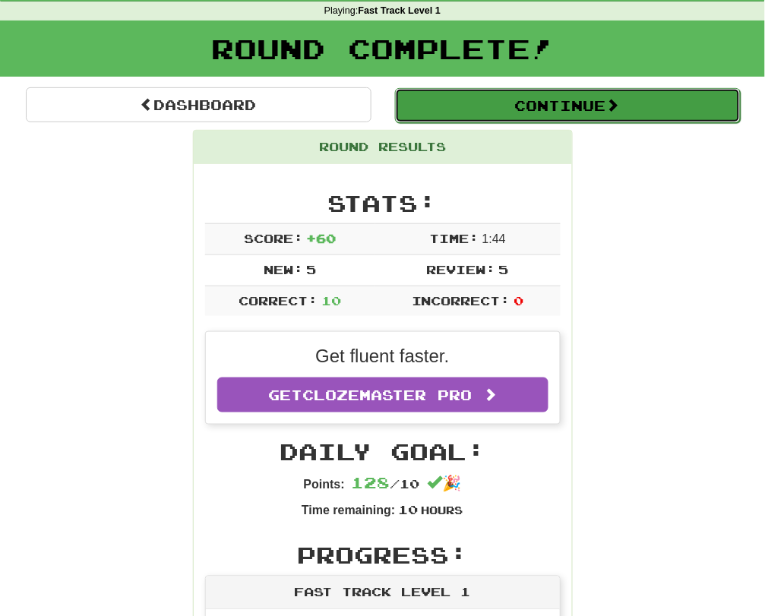
click at [489, 100] on button "Continue" at bounding box center [568, 105] width 346 height 35
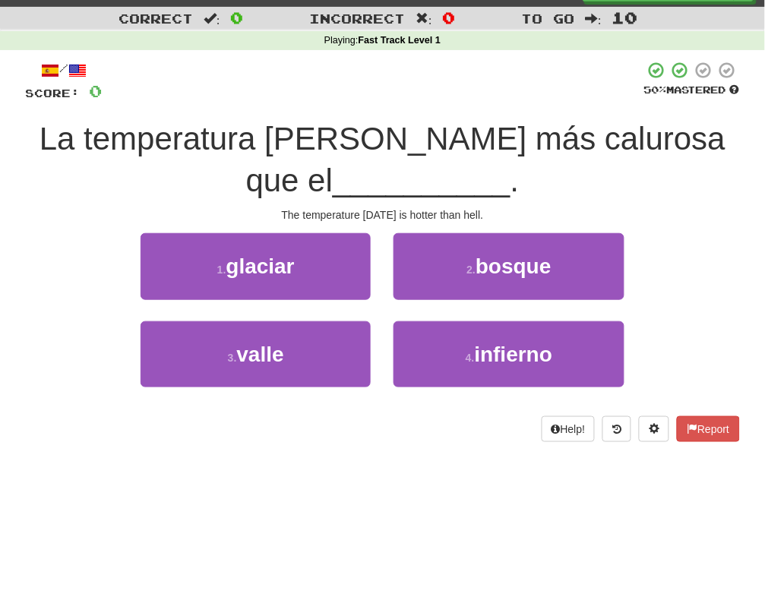
scroll to position [35, 0]
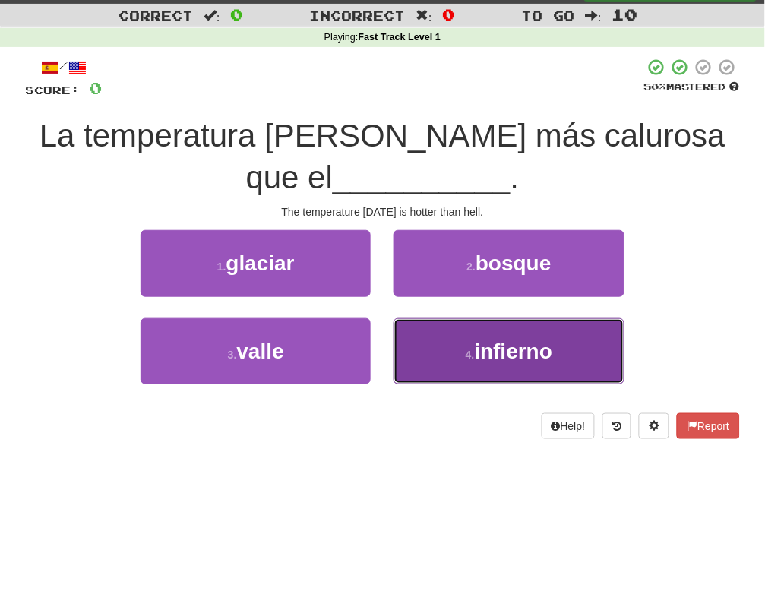
click at [466, 349] on small "4 ." at bounding box center [470, 355] width 9 height 12
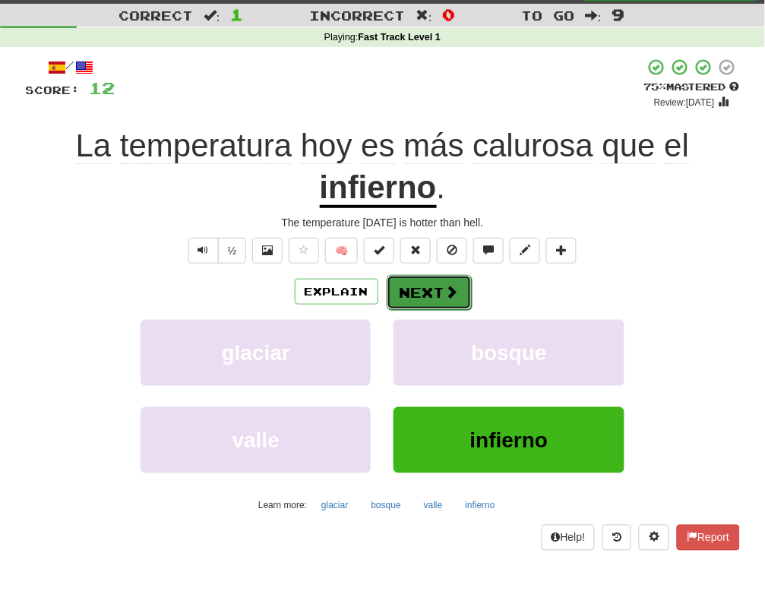
click at [434, 289] on button "Next" at bounding box center [429, 292] width 85 height 35
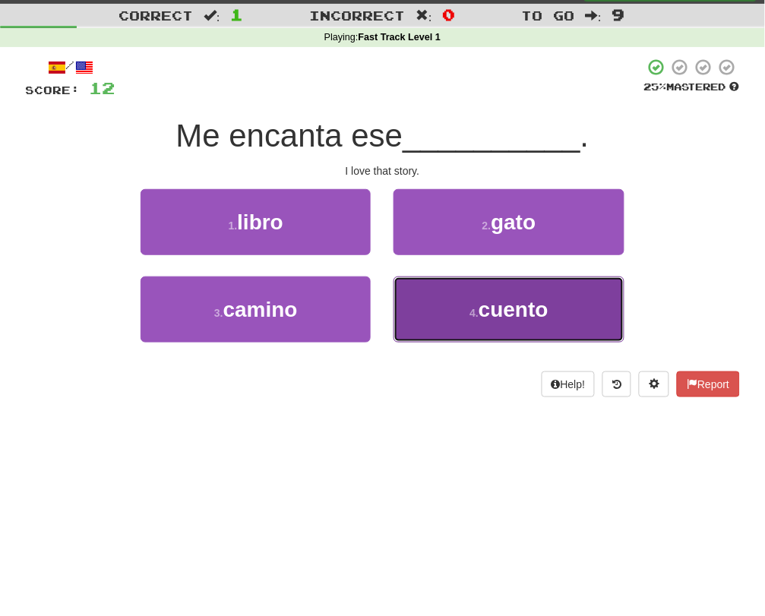
click at [440, 322] on button "4 . cuento" at bounding box center [508, 309] width 230 height 66
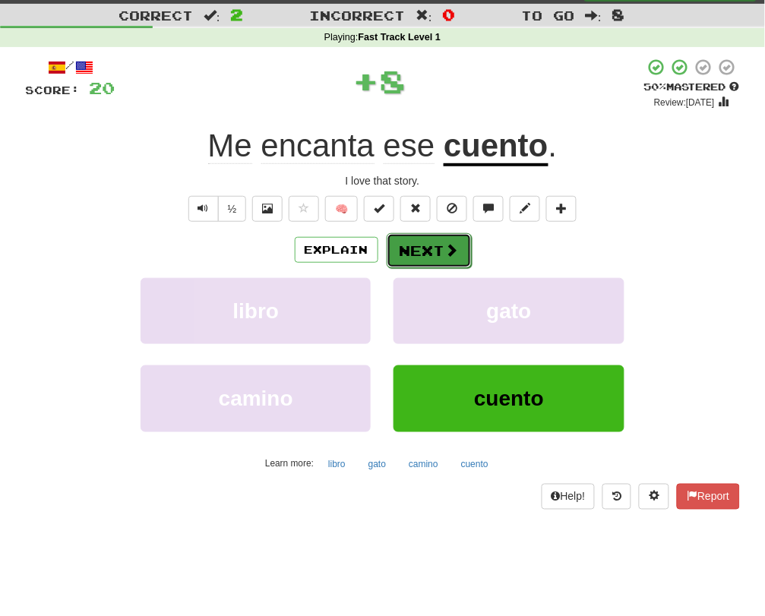
click at [416, 251] on button "Next" at bounding box center [429, 250] width 85 height 35
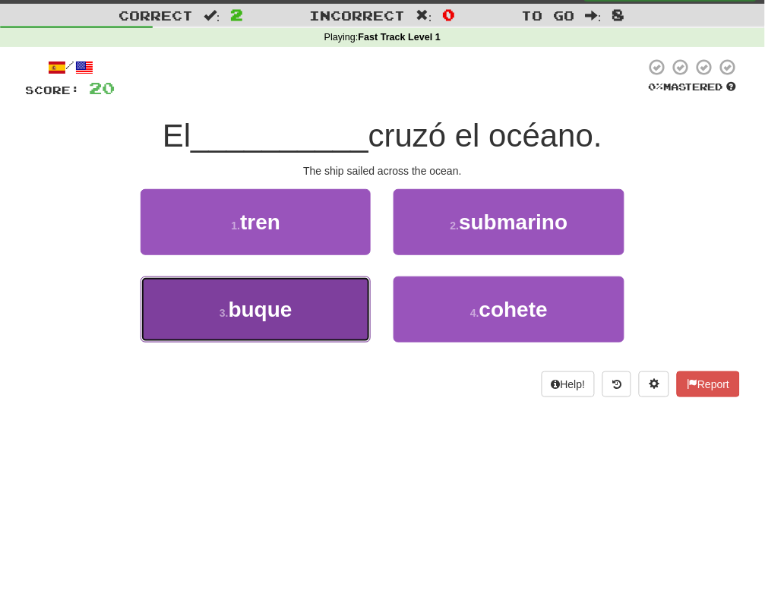
click at [328, 321] on button "3 . buque" at bounding box center [256, 309] width 230 height 66
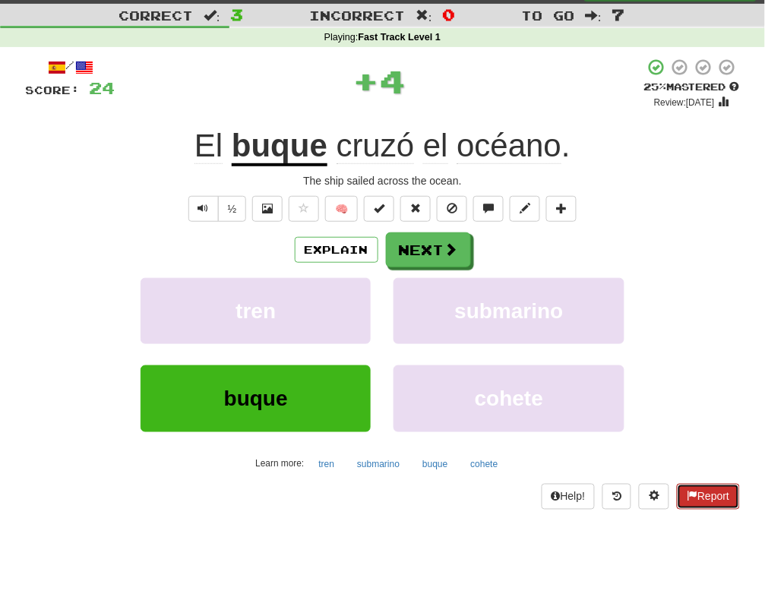
click at [715, 496] on button "Report" at bounding box center [708, 497] width 62 height 26
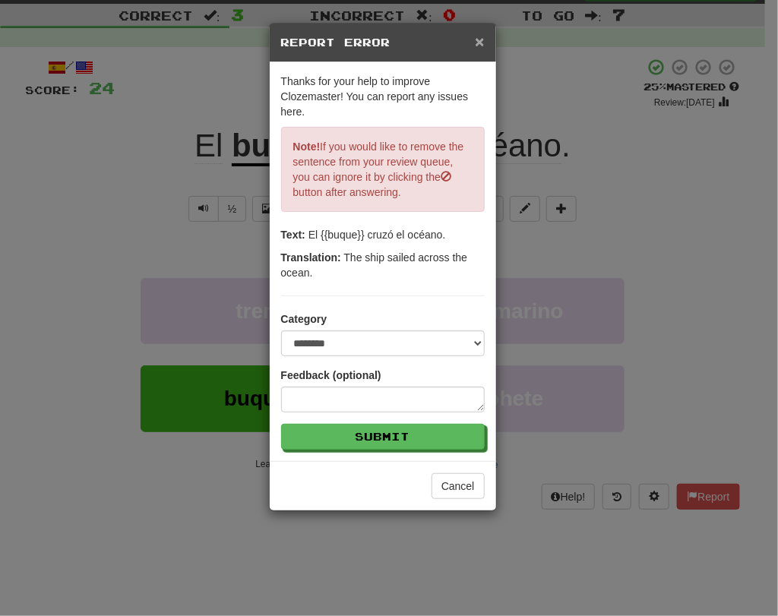
click at [477, 42] on span "×" at bounding box center [479, 41] width 9 height 17
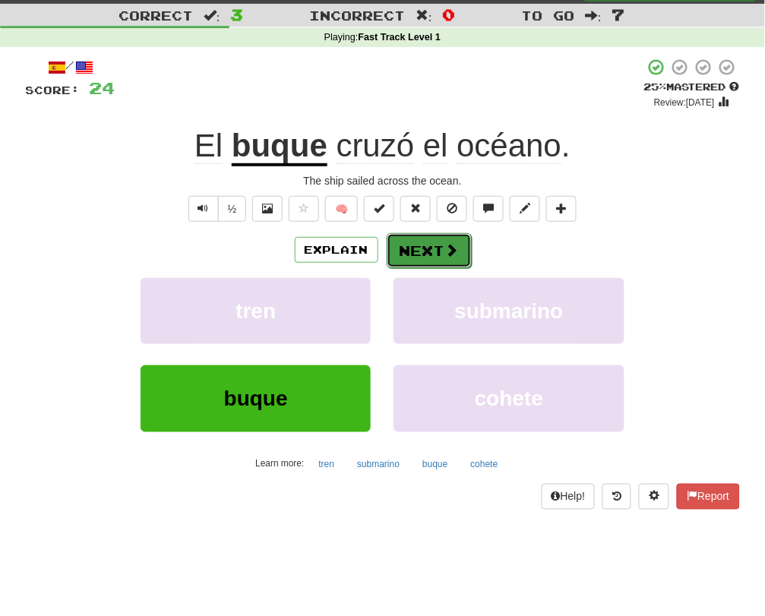
click at [434, 261] on button "Next" at bounding box center [429, 250] width 85 height 35
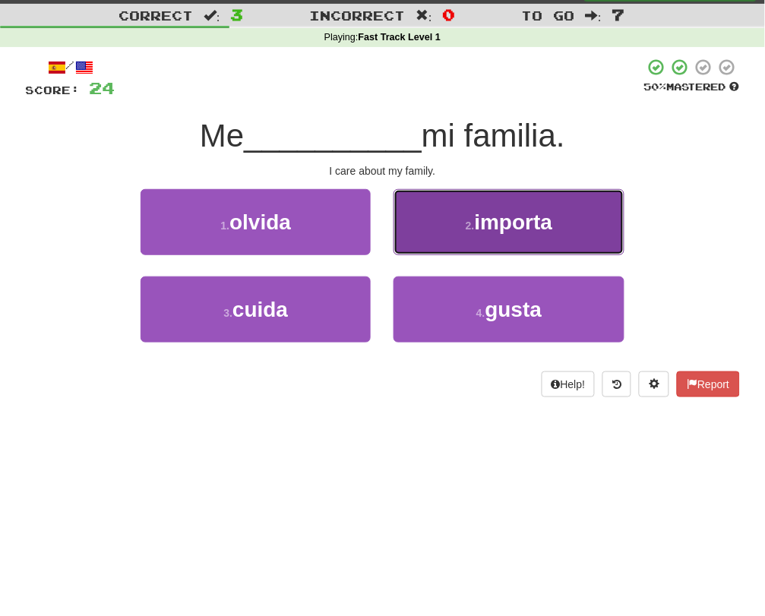
click at [488, 229] on span "importa" at bounding box center [514, 222] width 78 height 24
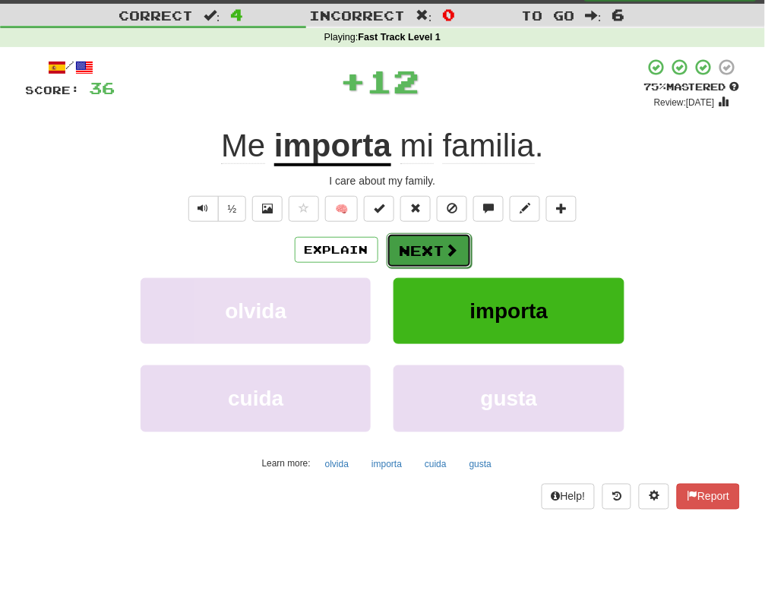
click at [448, 251] on span at bounding box center [452, 250] width 14 height 14
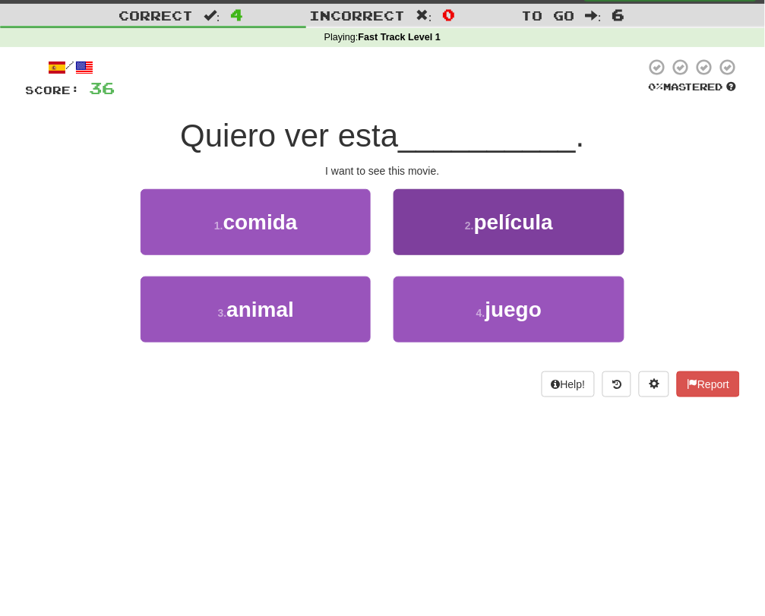
scroll to position [31, 0]
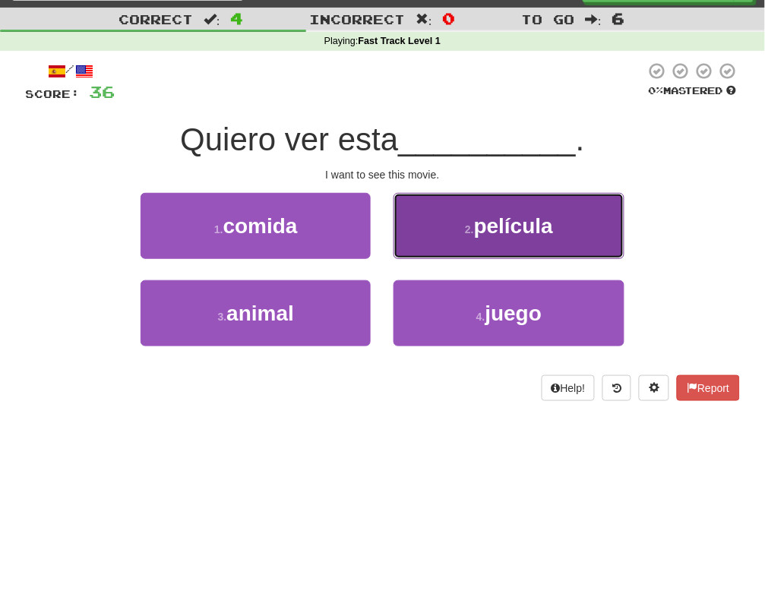
click at [440, 213] on button "2 . película" at bounding box center [508, 226] width 230 height 66
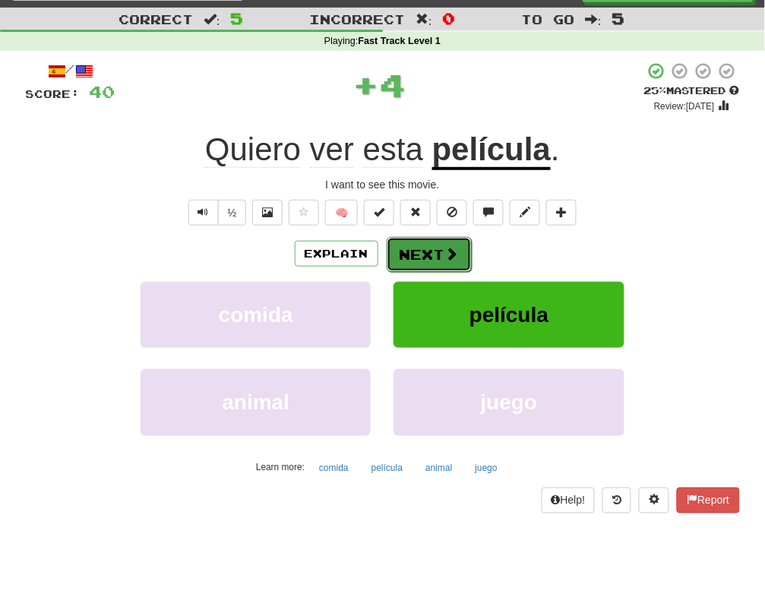
click at [425, 246] on button "Next" at bounding box center [429, 254] width 85 height 35
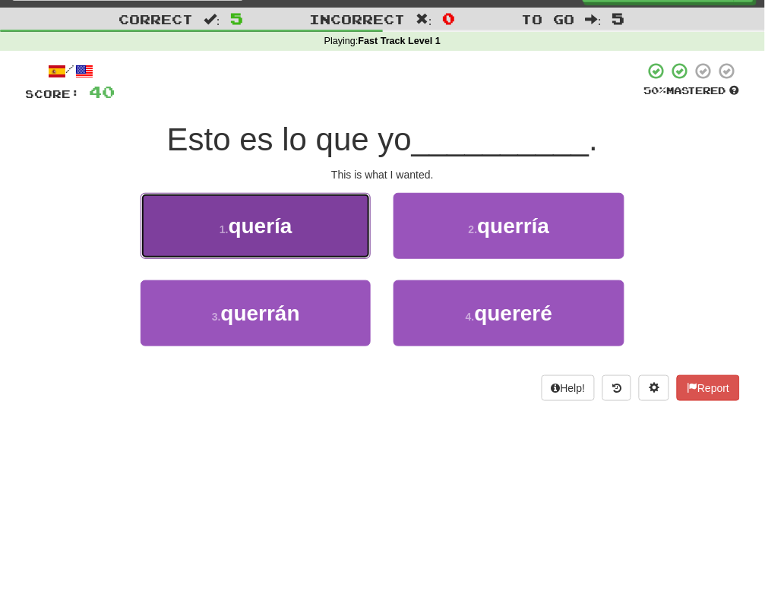
click at [360, 224] on button "1 . quería" at bounding box center [256, 226] width 230 height 66
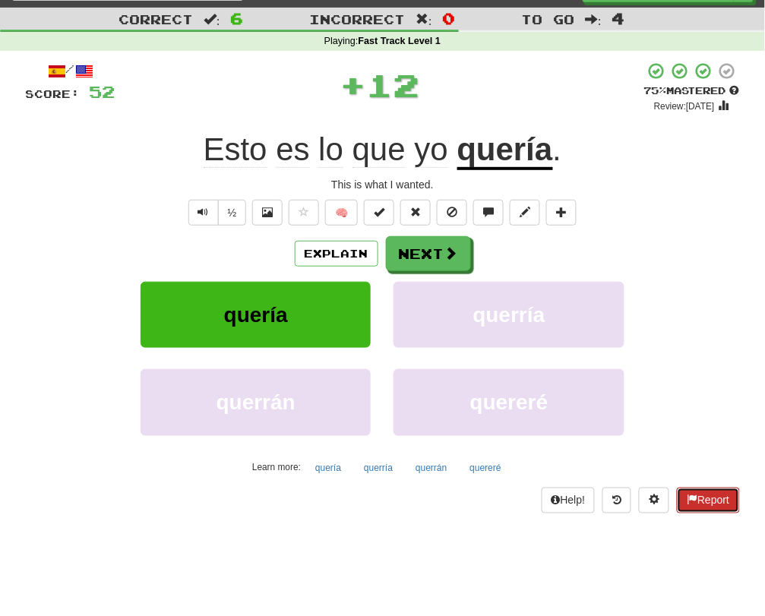
click at [701, 494] on button "Report" at bounding box center [708, 501] width 62 height 26
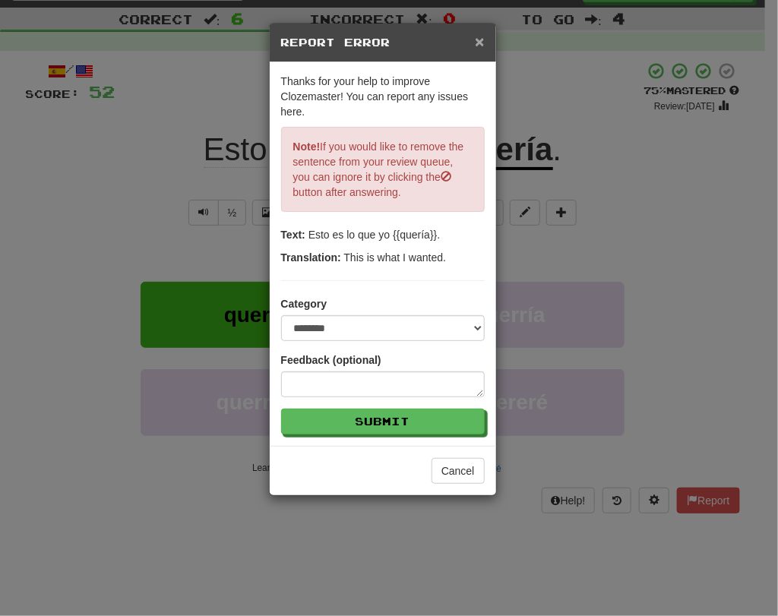
click at [475, 47] on span "×" at bounding box center [479, 41] width 9 height 17
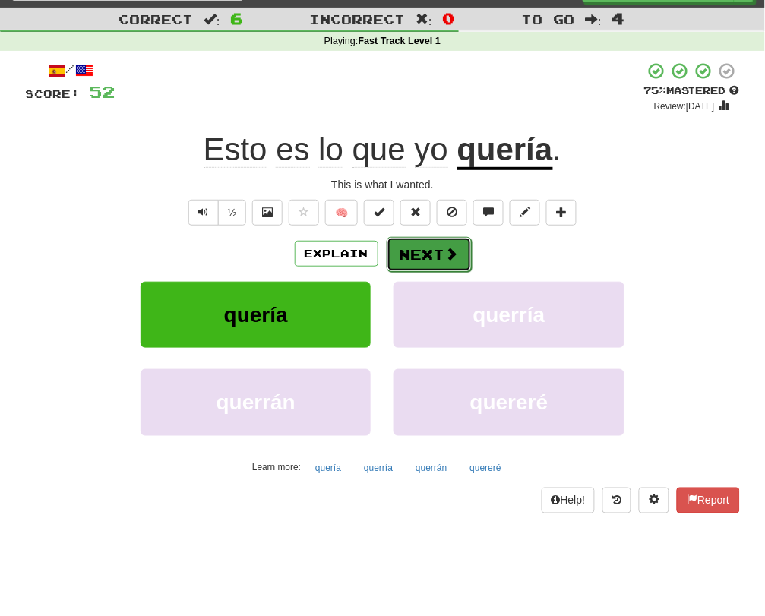
click at [447, 253] on span at bounding box center [452, 254] width 14 height 14
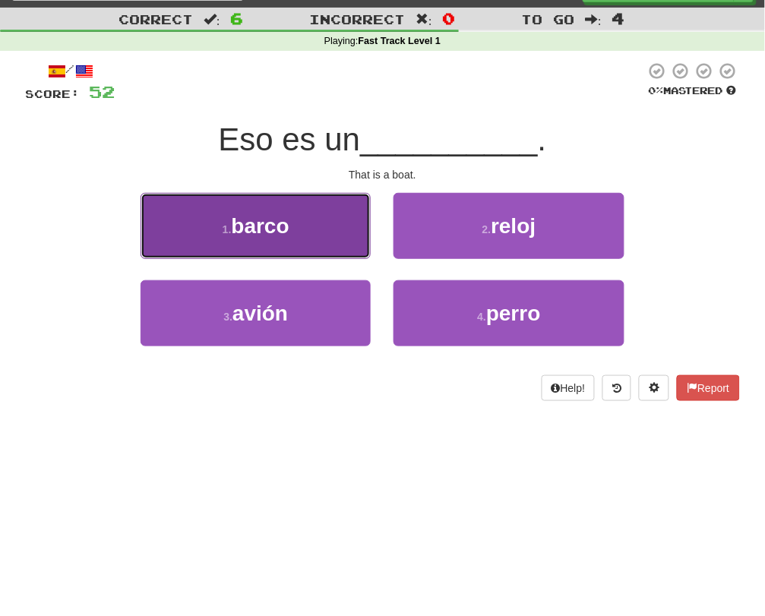
click at [325, 229] on button "1 . barco" at bounding box center [256, 226] width 230 height 66
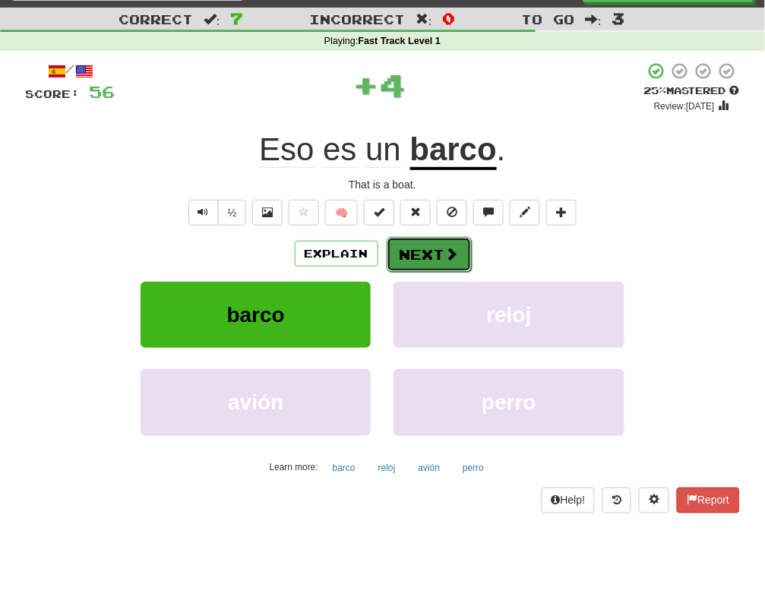
click at [433, 254] on button "Next" at bounding box center [429, 254] width 85 height 35
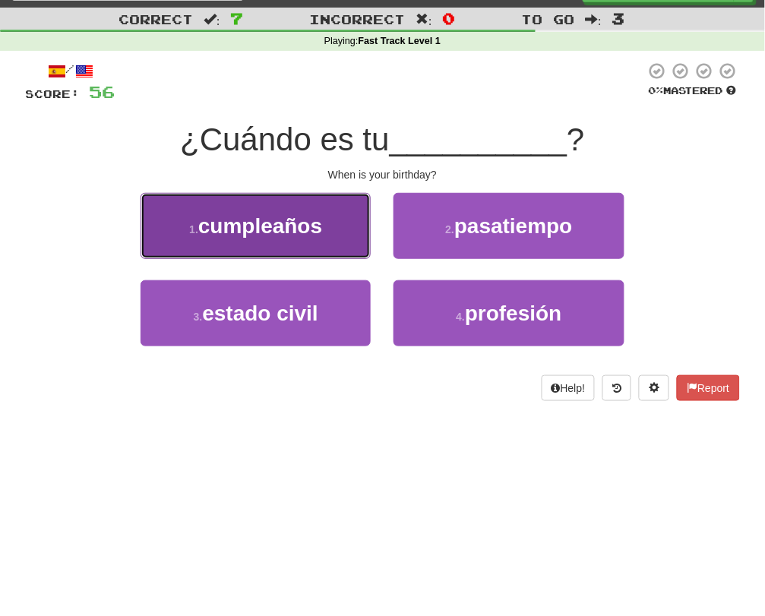
click at [327, 234] on button "1 . cumpleaños" at bounding box center [256, 226] width 230 height 66
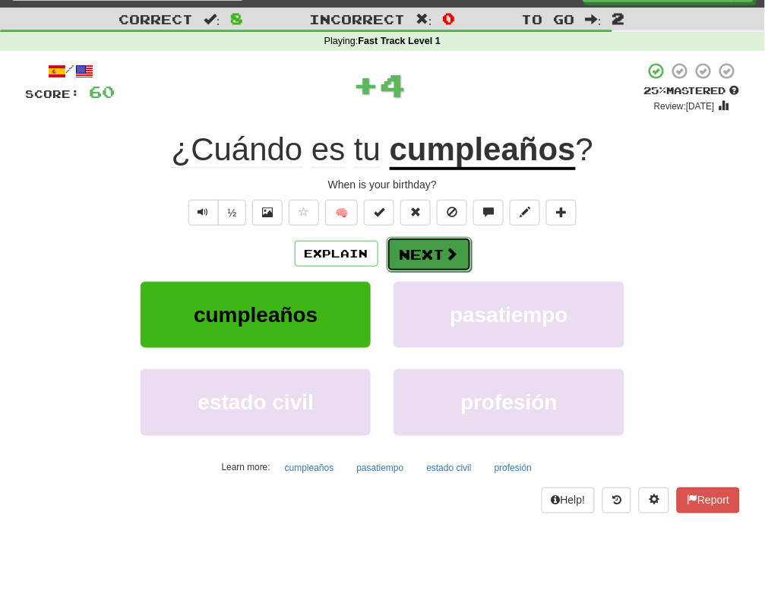
click at [422, 251] on button "Next" at bounding box center [429, 254] width 85 height 35
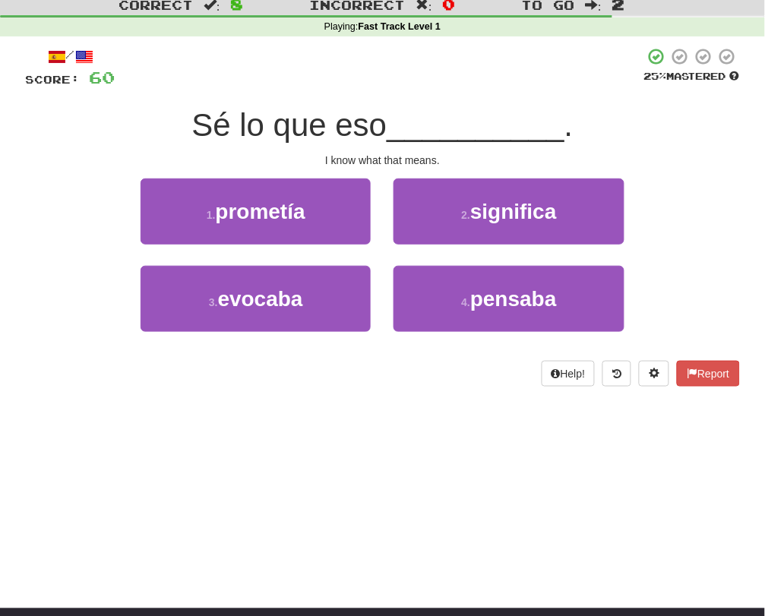
scroll to position [46, 0]
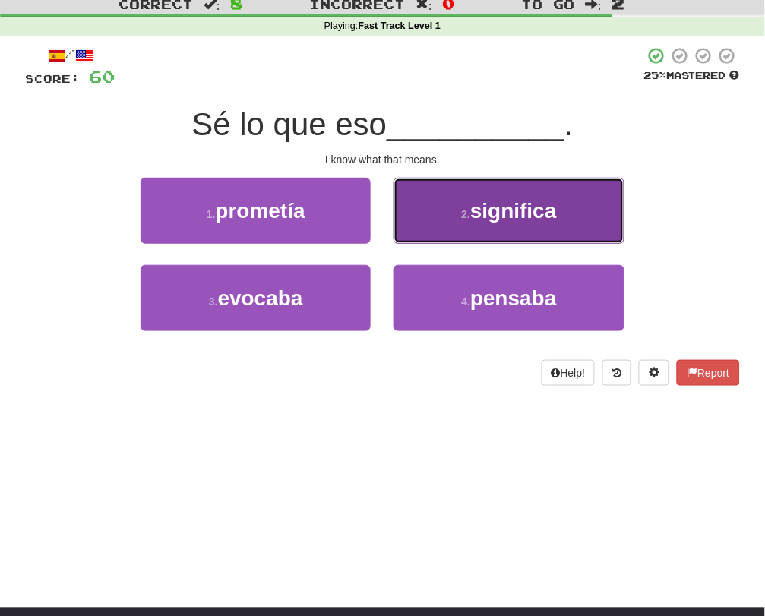
click at [457, 206] on button "2 . significa" at bounding box center [508, 211] width 230 height 66
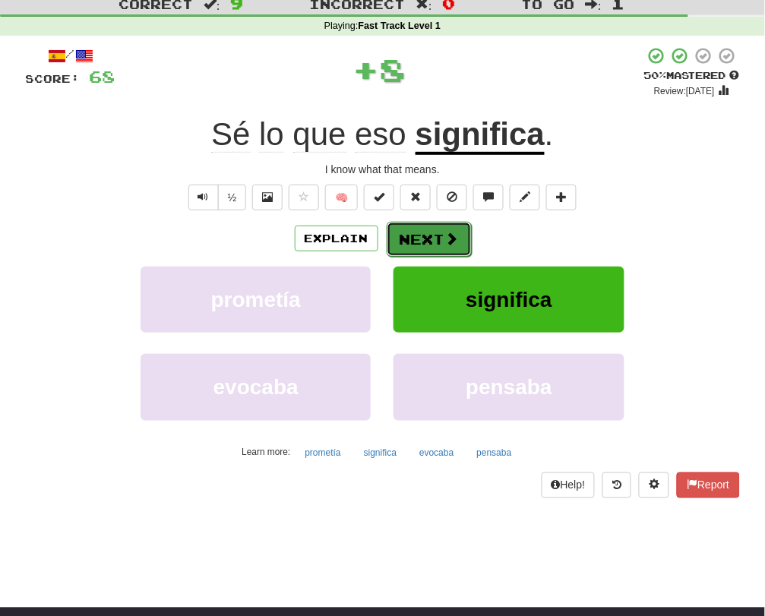
click at [434, 238] on button "Next" at bounding box center [429, 239] width 85 height 35
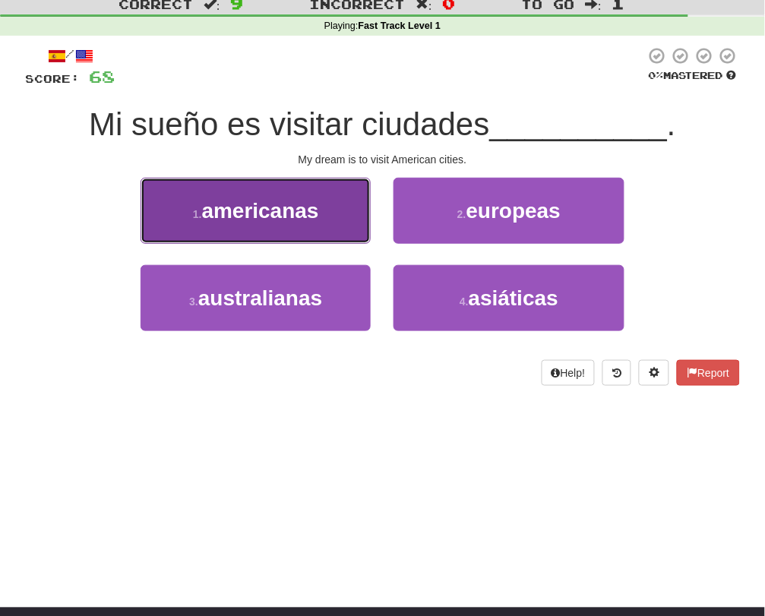
click at [340, 217] on button "1 . americanas" at bounding box center [256, 211] width 230 height 66
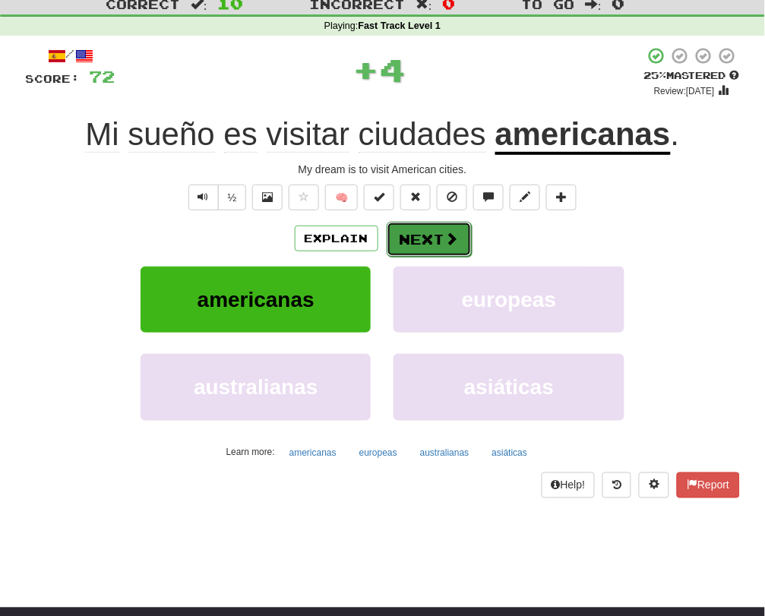
click at [436, 238] on button "Next" at bounding box center [429, 239] width 85 height 35
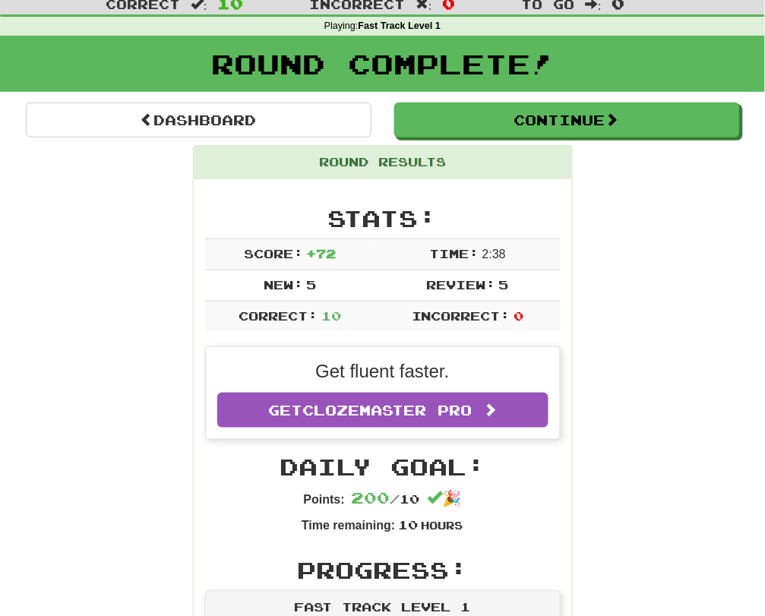
scroll to position [52, 0]
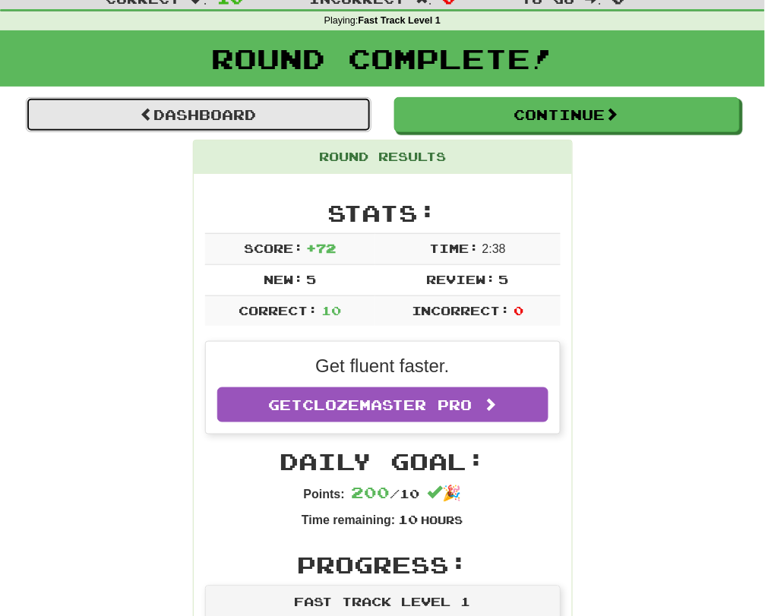
click at [275, 115] on link "Dashboard" at bounding box center [199, 114] width 346 height 35
